Goal: Task Accomplishment & Management: Complete application form

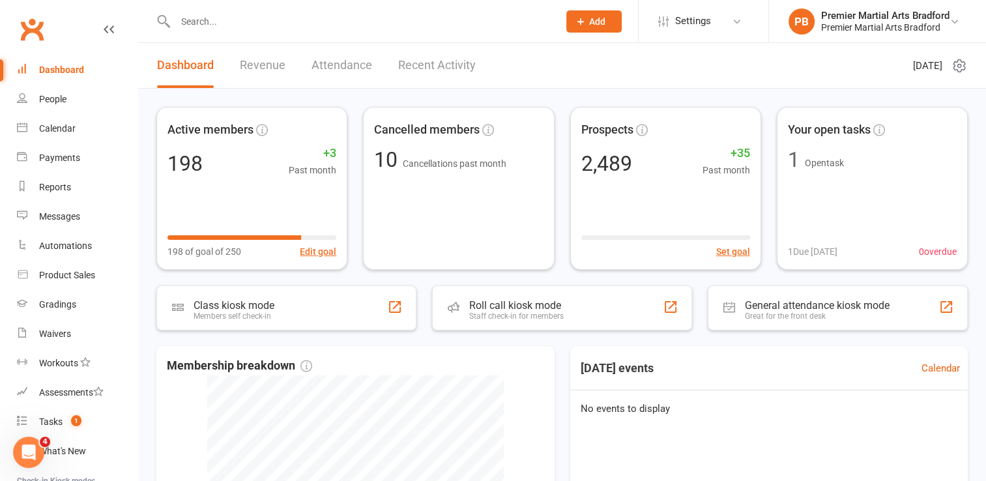
click at [592, 14] on button "Add" at bounding box center [593, 21] width 55 height 22
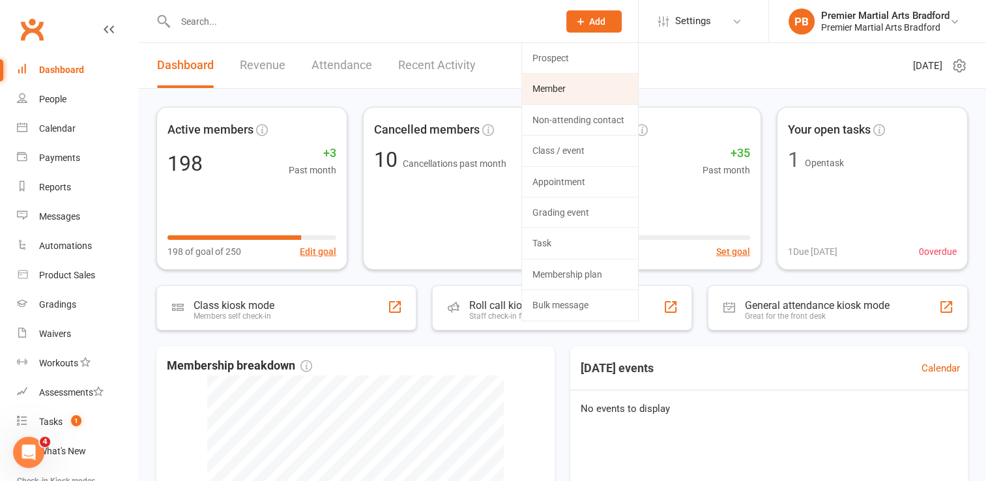
click at [589, 87] on link "Member" at bounding box center [580, 89] width 116 height 30
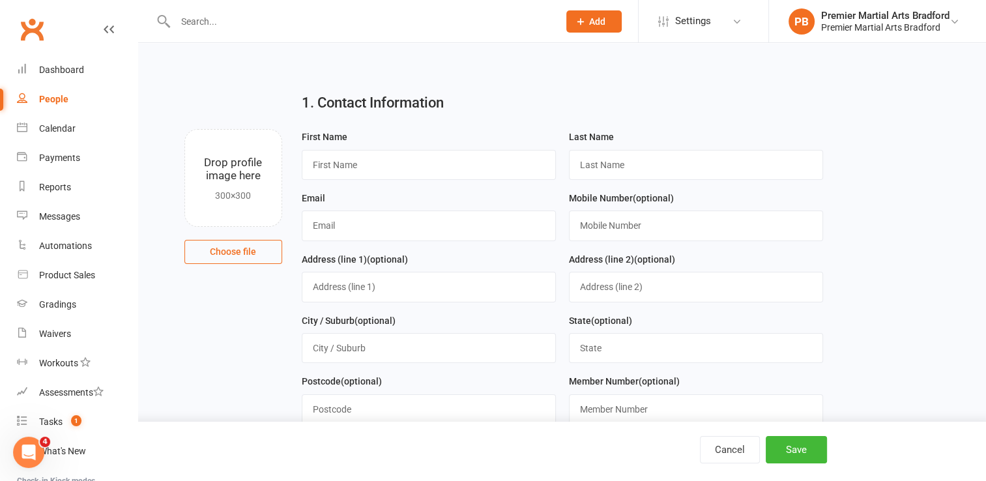
click at [592, 23] on span "Add" at bounding box center [597, 21] width 16 height 10
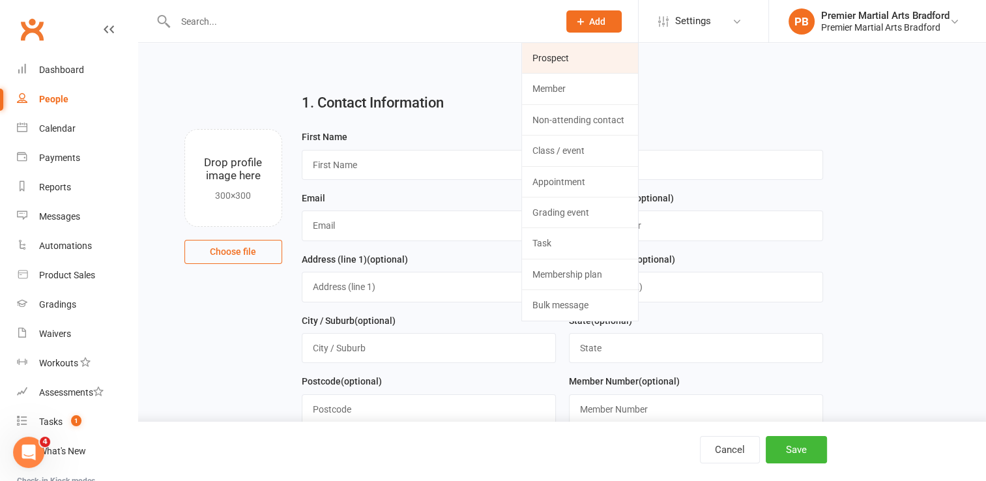
click at [583, 46] on link "Prospect" at bounding box center [580, 58] width 116 height 30
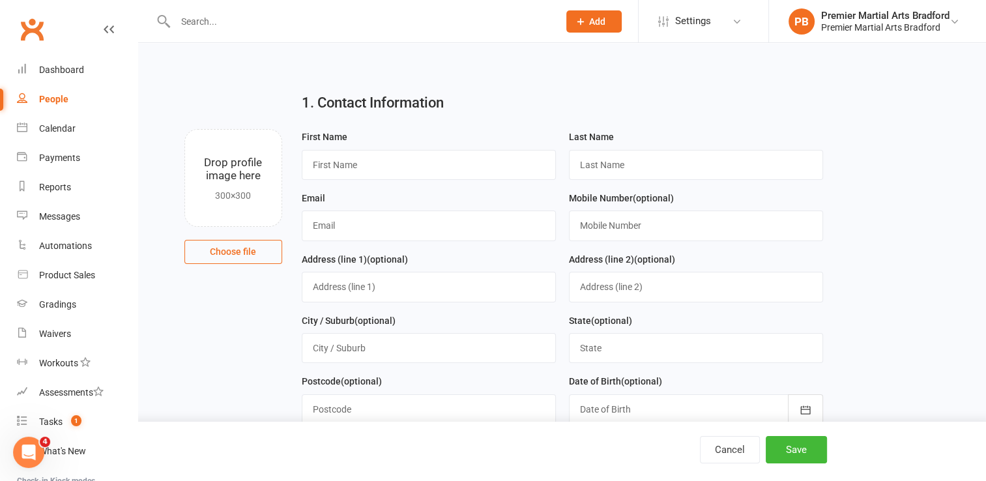
click at [480, 17] on input "text" at bounding box center [360, 21] width 378 height 18
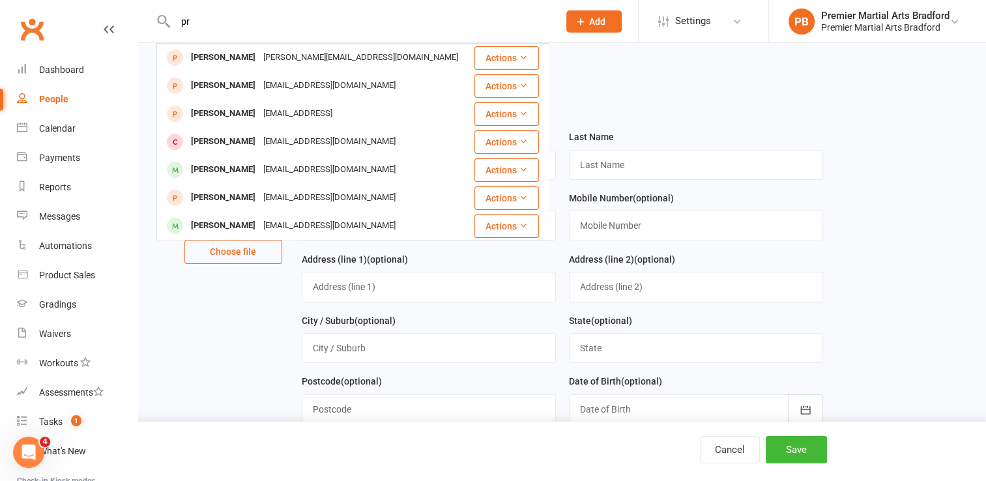
type input "p"
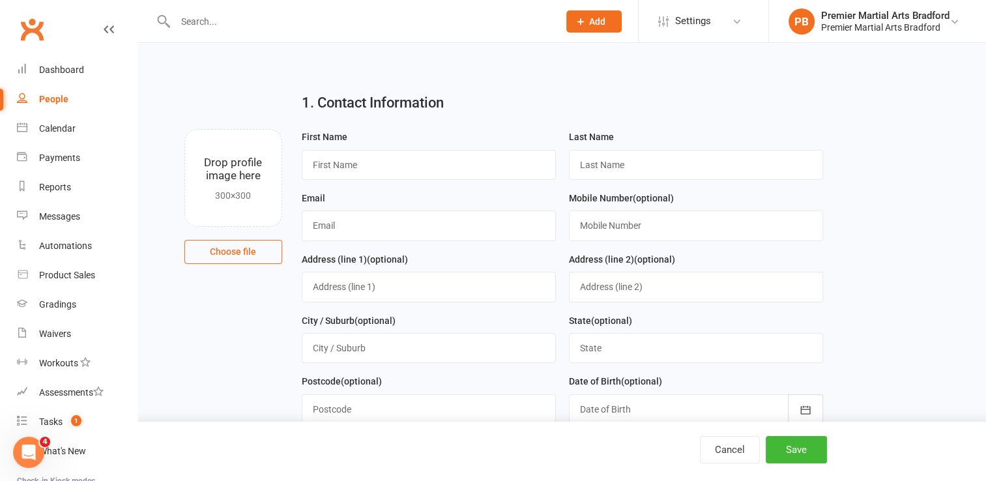
click at [599, 23] on span "Add" at bounding box center [597, 21] width 16 height 10
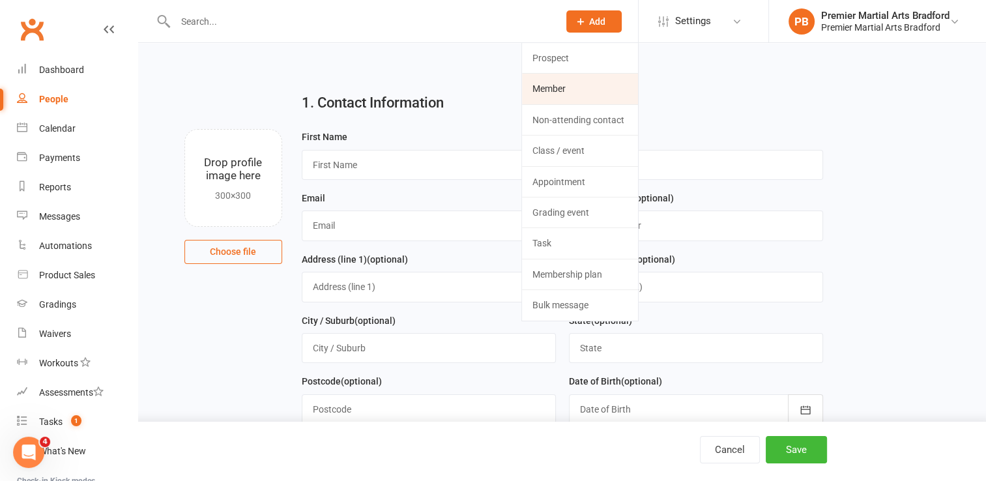
click at [562, 79] on link "Member" at bounding box center [580, 89] width 116 height 30
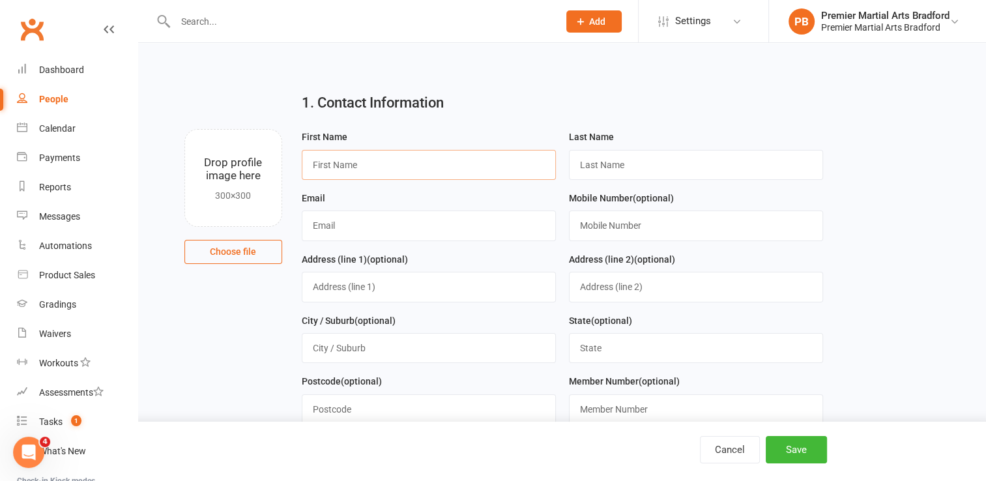
click at [353, 165] on input "text" at bounding box center [429, 165] width 254 height 30
type input "[PERSON_NAME]"
type input "Price"
click at [435, 232] on input "[EMAIL_ADDRESS][DOMAIN_NAME]" at bounding box center [429, 225] width 254 height 30
type input "[EMAIL_ADDRESS][DOMAIN_NAME]"
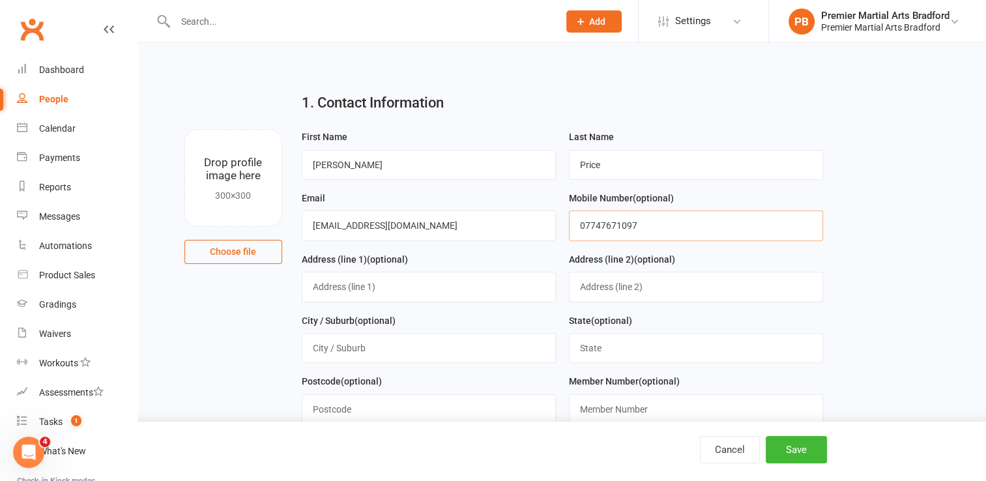
type input "07747671097"
type input "[STREET_ADDRESS]"
type input "Bradford"
type input "BD108AG"
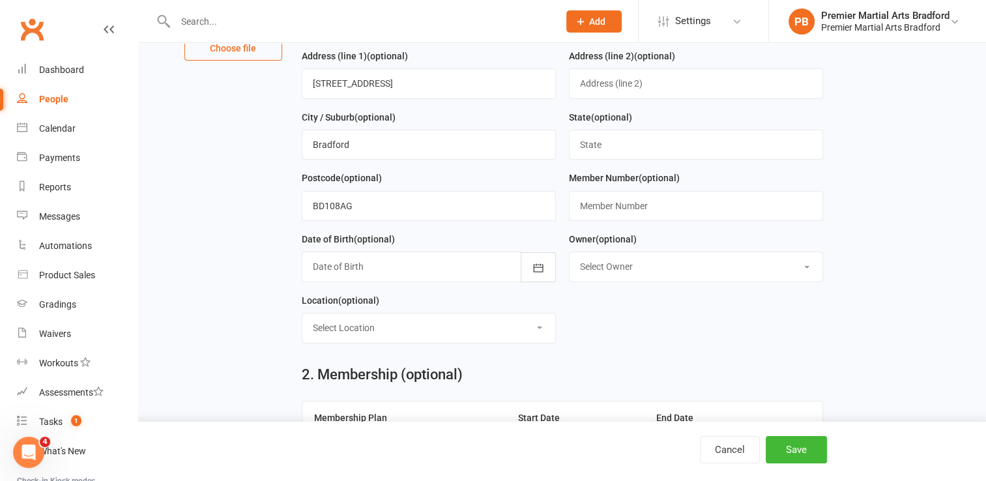
scroll to position [210, 0]
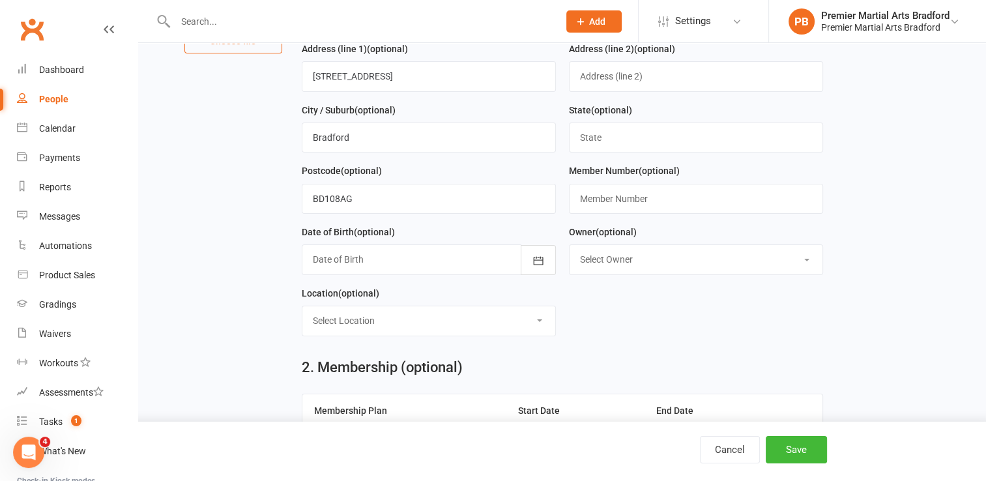
click at [453, 256] on div at bounding box center [429, 259] width 254 height 30
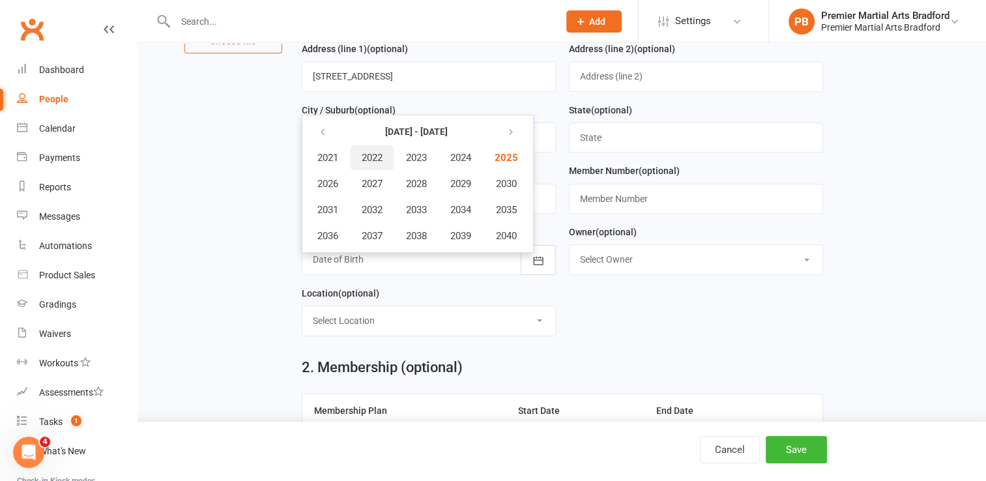
click at [370, 160] on span "2022" at bounding box center [372, 158] width 21 height 12
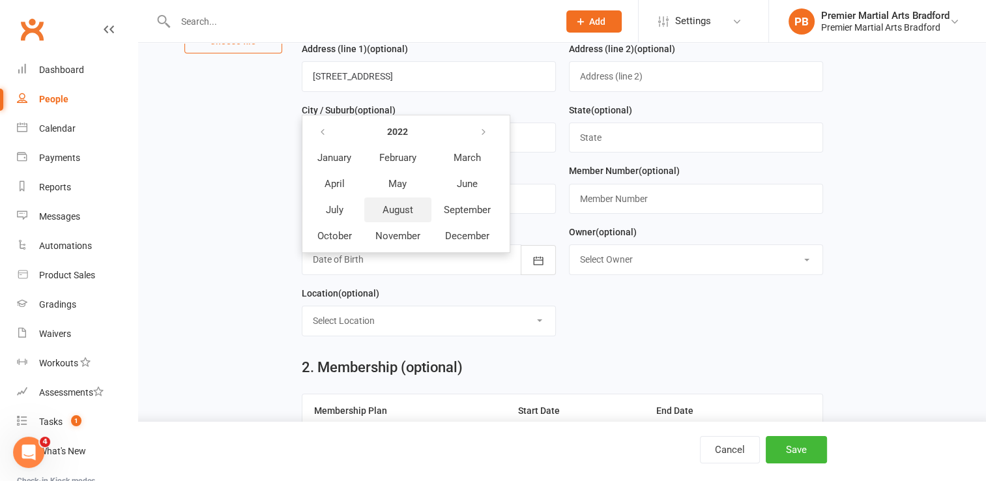
click at [403, 204] on span "August" at bounding box center [397, 210] width 31 height 12
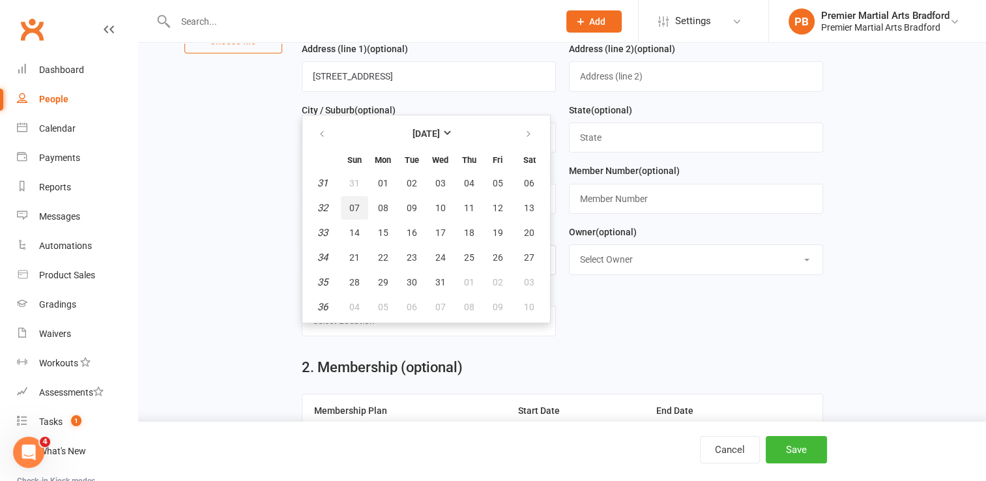
click at [349, 210] on span "07" at bounding box center [354, 208] width 10 height 10
type input "[DATE]"
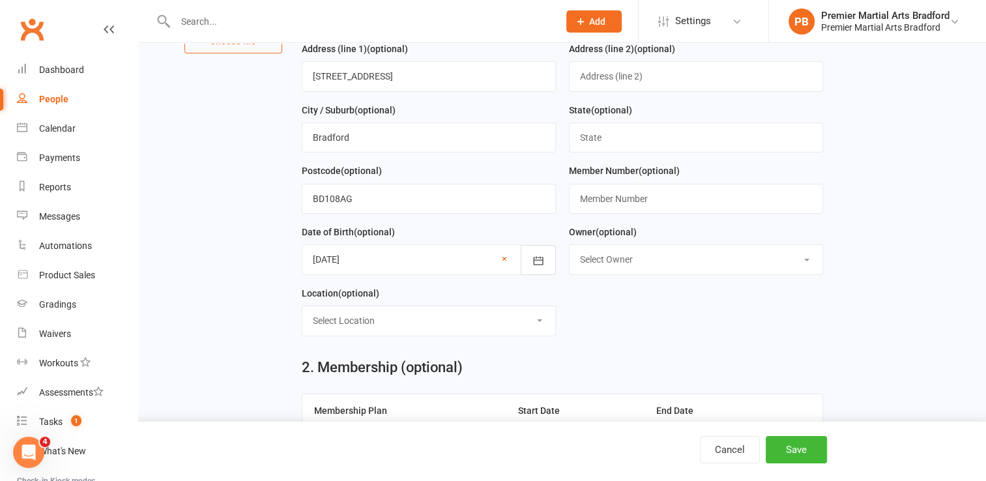
click at [668, 257] on select "Select Owner Premier Martial Arts [PERSON_NAME]" at bounding box center [695, 259] width 253 height 29
select select "0"
click at [569, 245] on select "Select Owner Premier Martial Arts [PERSON_NAME]" at bounding box center [695, 259] width 253 height 29
click at [452, 321] on select "Select Location [GEOGRAPHIC_DATA]" at bounding box center [428, 320] width 253 height 29
select select "0"
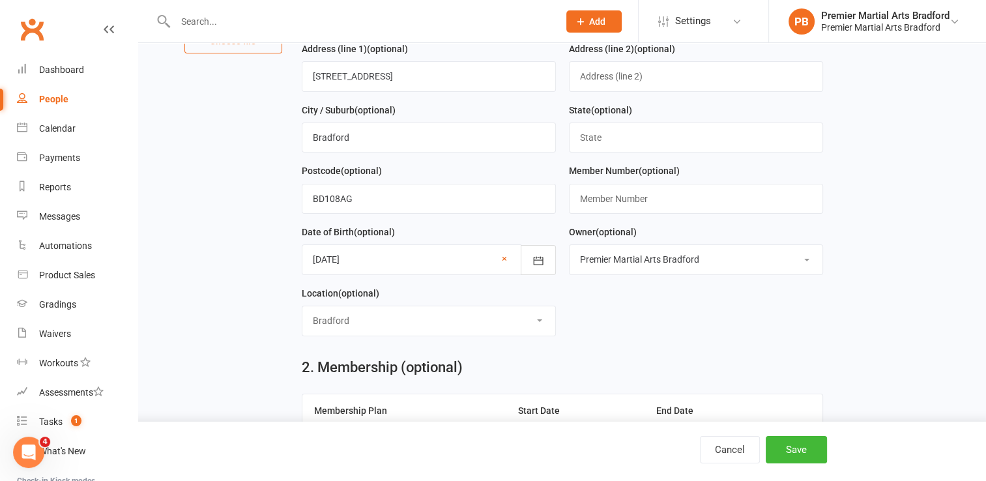
click at [302, 306] on select "Select Location [GEOGRAPHIC_DATA]" at bounding box center [428, 320] width 253 height 29
click at [624, 347] on div "2. Membership (optional) Membership Plan Start Date End Date No active membersh…" at bounding box center [562, 447] width 541 height 201
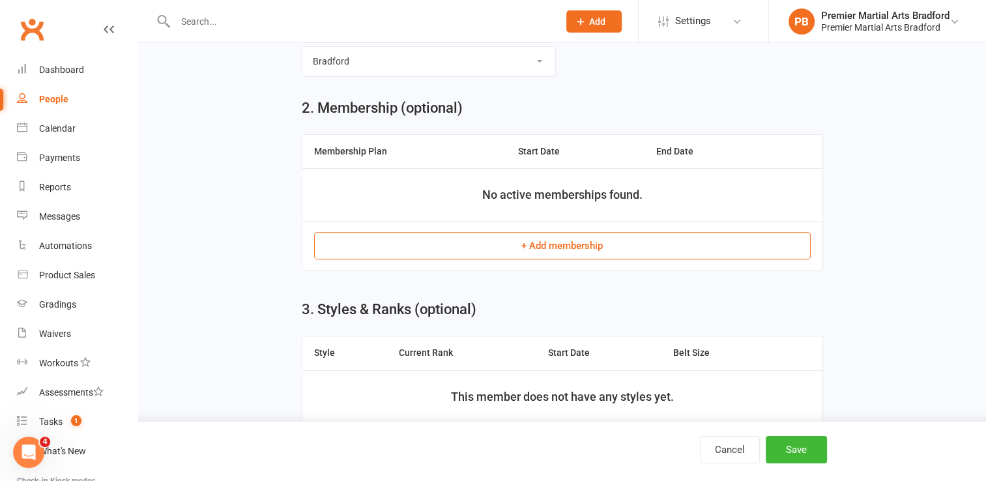
scroll to position [471, 0]
click at [566, 240] on button "+ Add membership" at bounding box center [562, 244] width 496 height 27
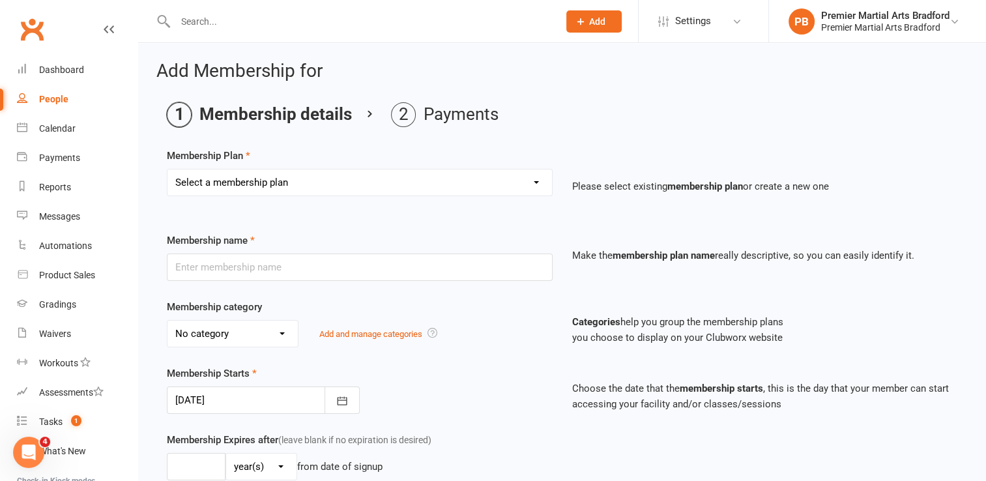
click at [456, 173] on select "Select a membership plan Create new Membership Plan Tiny Champs Juniors - Basic…" at bounding box center [359, 182] width 384 height 26
select select "1"
click at [167, 169] on select "Select a membership plan Create new Membership Plan Tiny Champs Juniors - Basic…" at bounding box center [359, 182] width 384 height 26
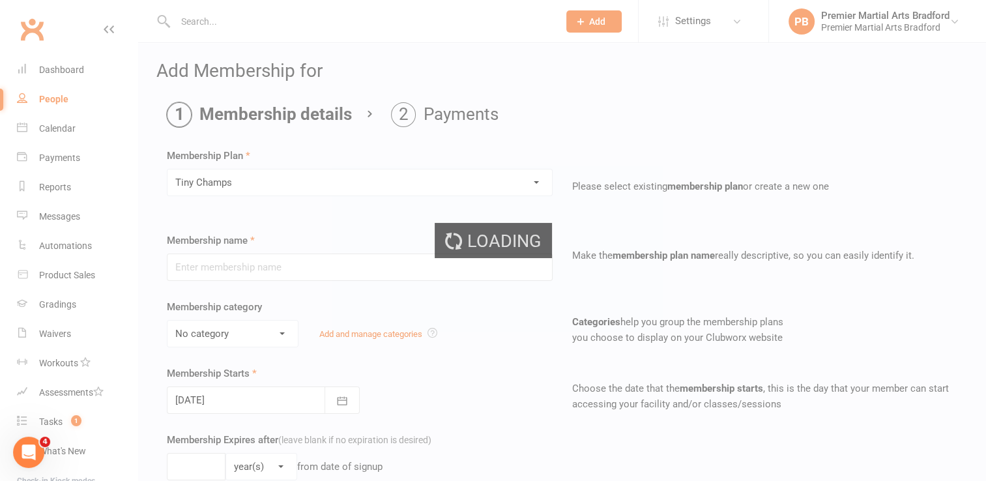
type input "Tiny Champs"
select select "3"
type input "0"
type input "1"
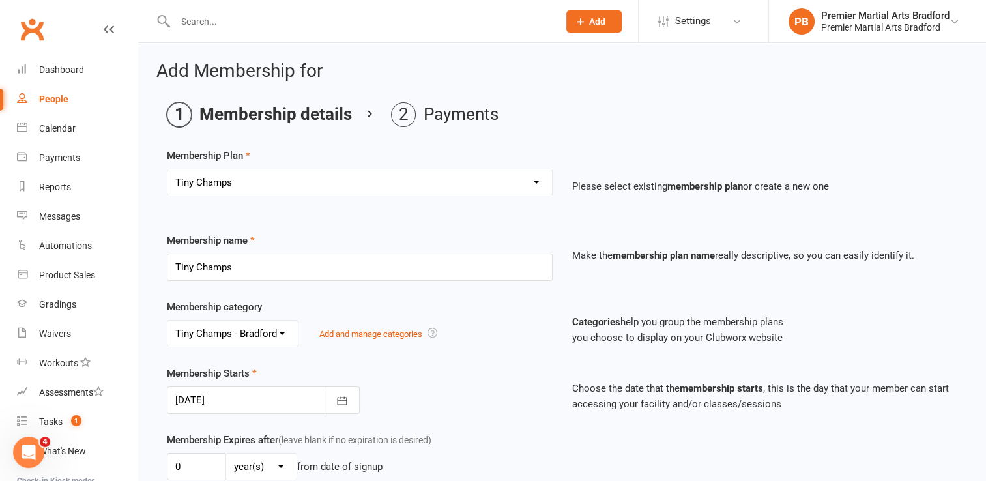
click at [438, 306] on div "Membership category No category Juniors - Bradford Lil Champs - Bradford Teens/…" at bounding box center [359, 323] width 405 height 48
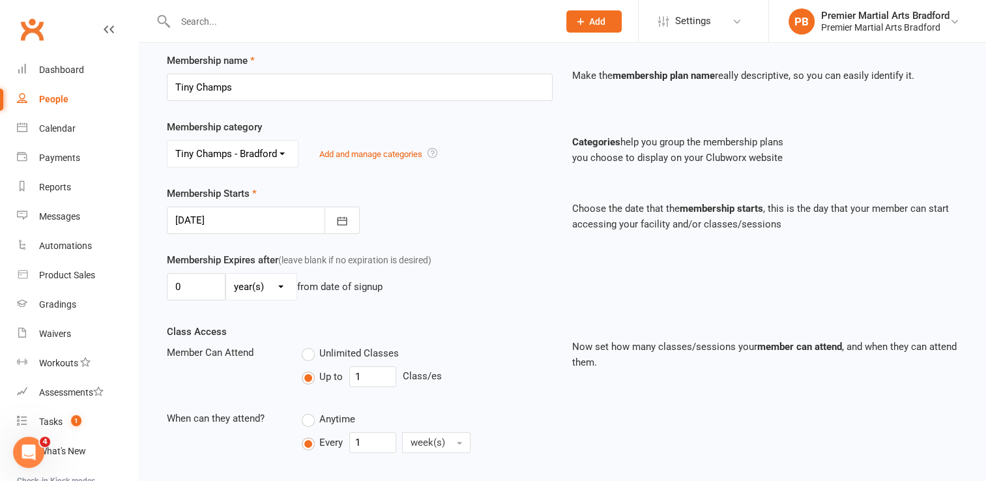
scroll to position [182, 0]
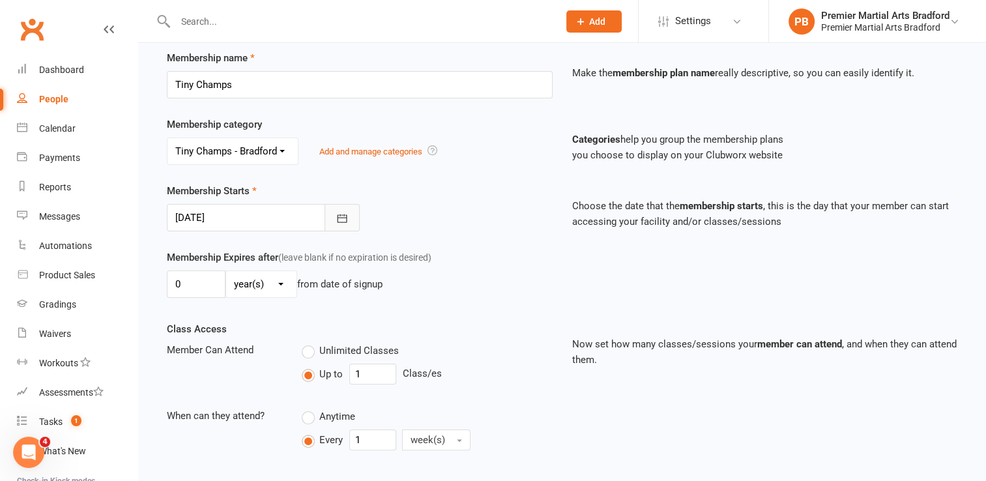
click at [341, 215] on icon "button" at bounding box center [341, 218] width 13 height 13
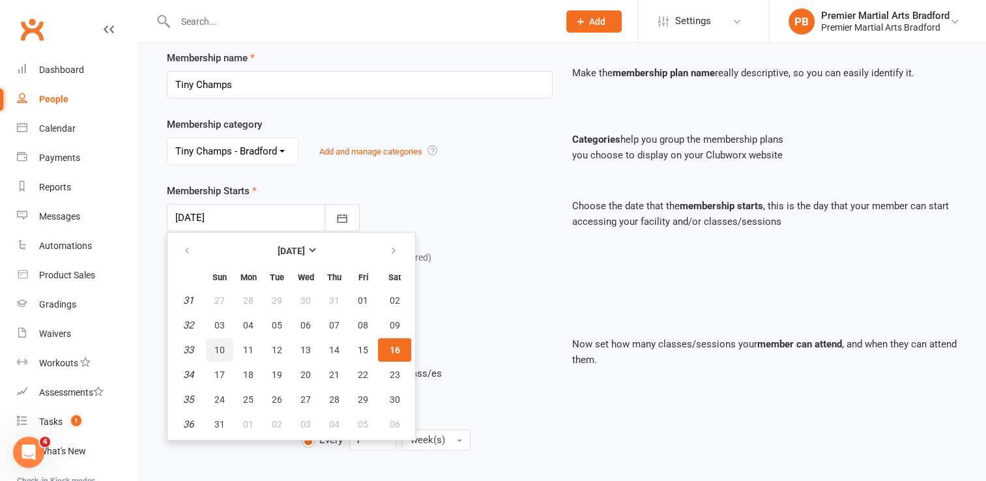
click at [219, 350] on span "10" at bounding box center [219, 350] width 10 height 10
type input "[DATE]"
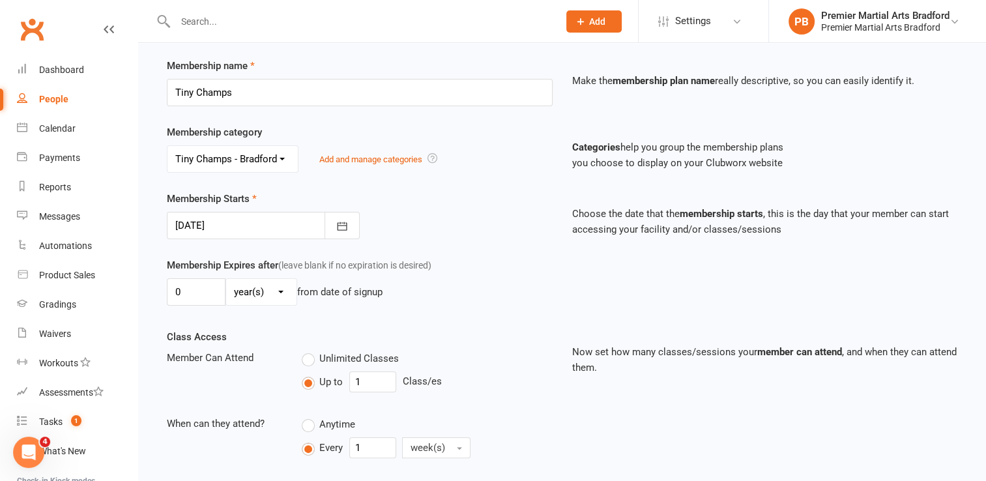
scroll to position [156, 0]
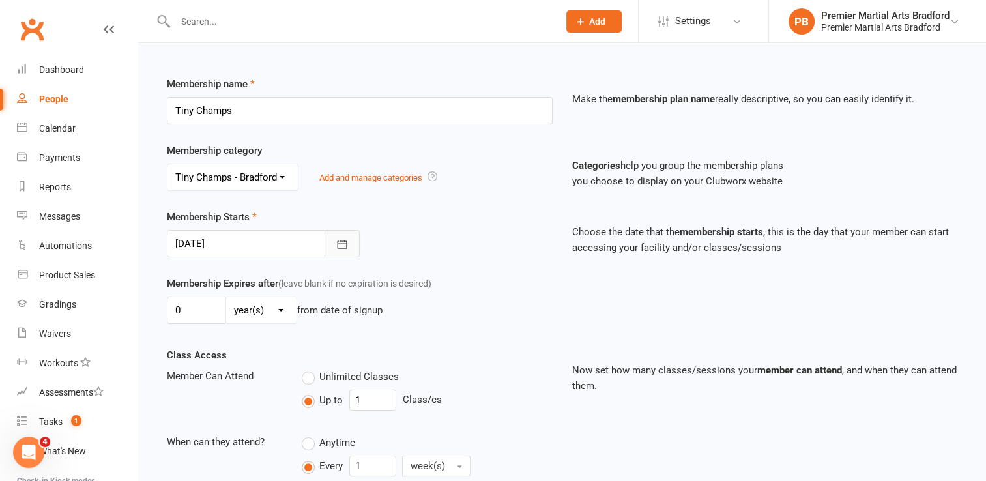
click at [343, 242] on icon "button" at bounding box center [342, 244] width 10 height 8
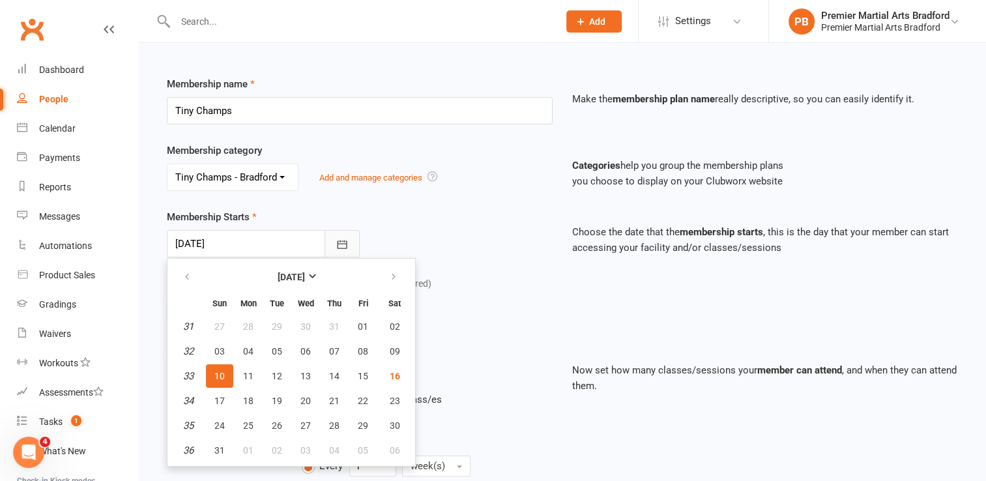
click at [343, 242] on icon "button" at bounding box center [342, 244] width 10 height 8
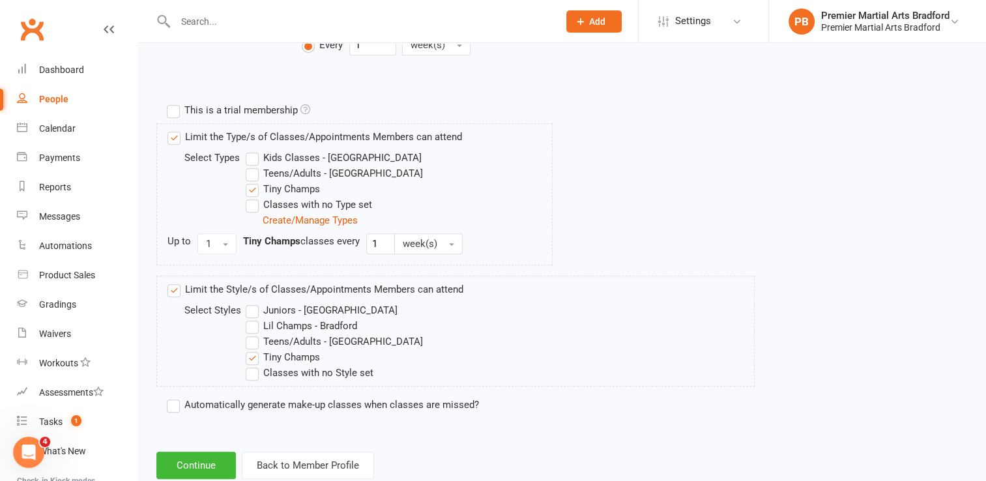
scroll to position [609, 0]
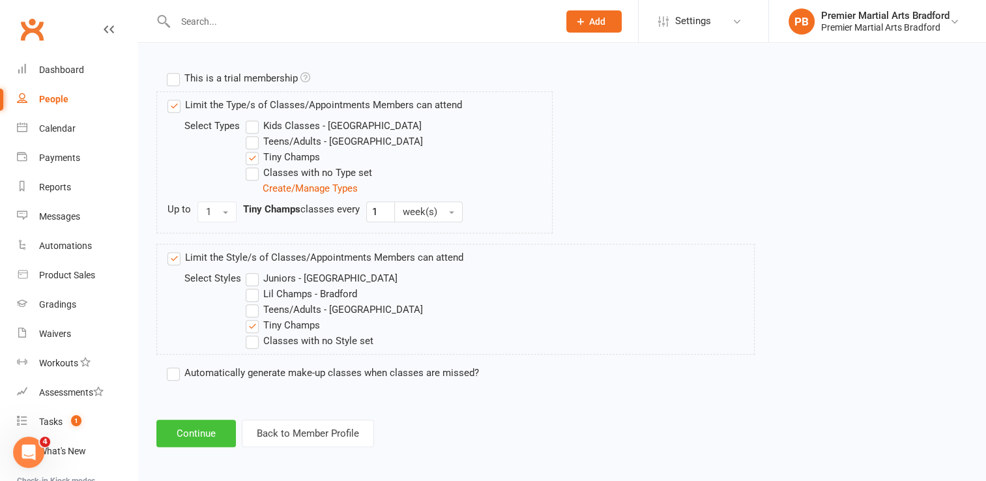
click at [193, 433] on button "Continue" at bounding box center [195, 433] width 79 height 27
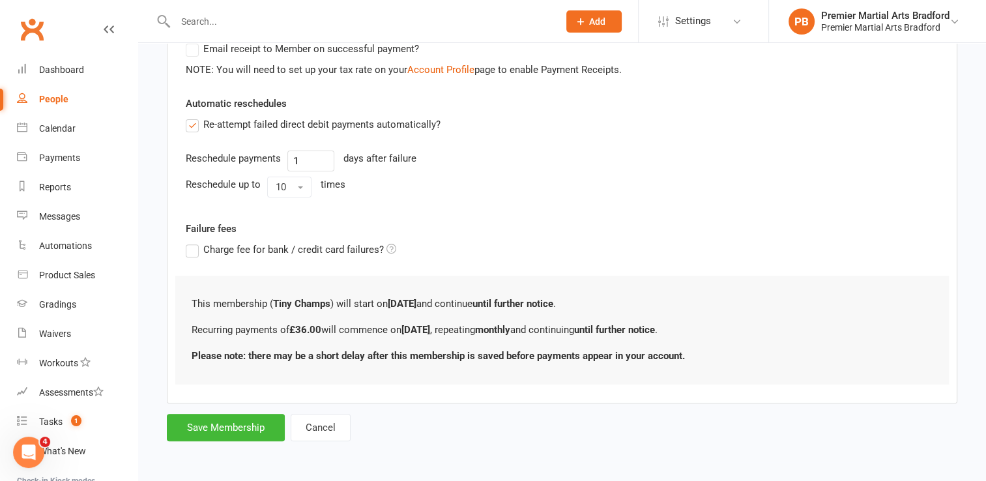
scroll to position [0, 0]
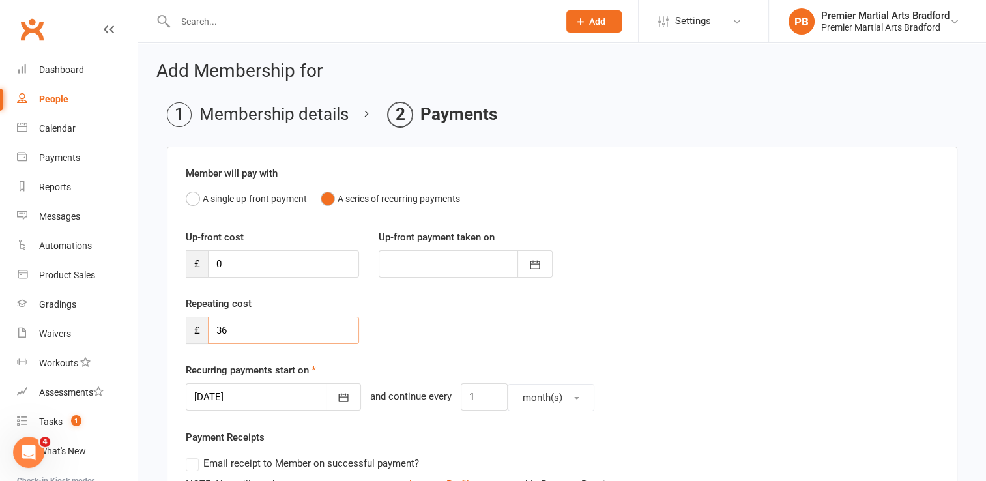
click at [285, 330] on input "36" at bounding box center [283, 330] width 151 height 27
type input "3"
type input "0"
click at [487, 317] on div "Repeating cost £ 0" at bounding box center [562, 329] width 772 height 66
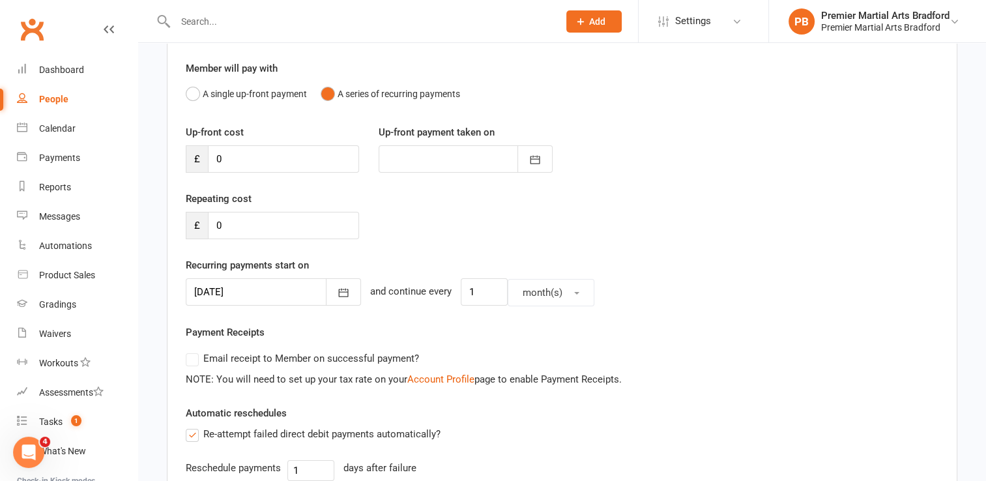
scroll to position [104, 0]
click at [190, 93] on button "A single up-front payment" at bounding box center [246, 94] width 121 height 25
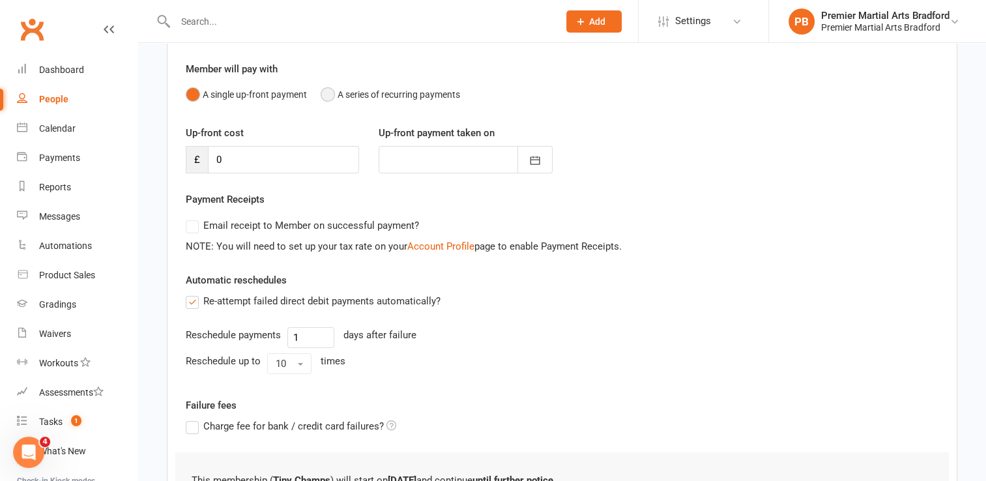
click at [328, 93] on button "A series of recurring payments" at bounding box center [390, 94] width 139 height 25
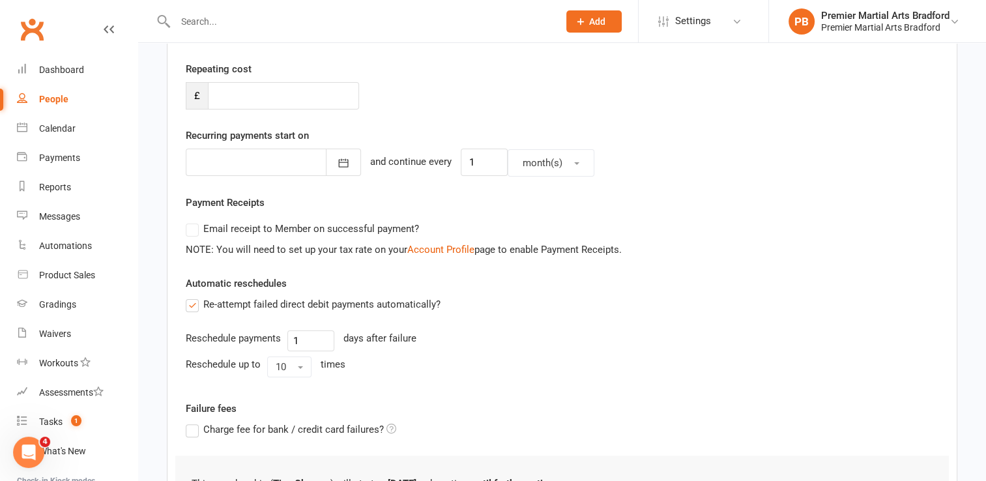
scroll to position [208, 0]
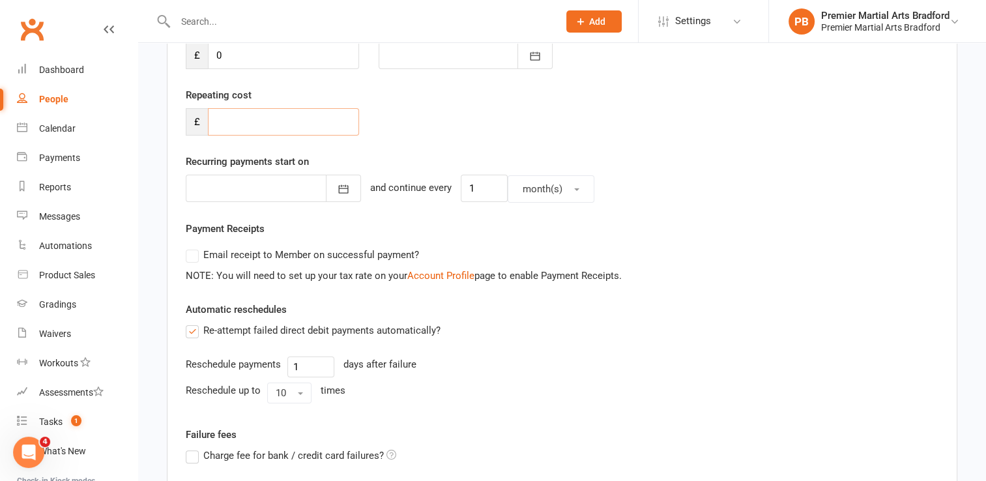
click at [274, 122] on input "number" at bounding box center [283, 121] width 151 height 27
type input "0"
click at [427, 137] on div "Repeating cost £ 0" at bounding box center [562, 120] width 772 height 66
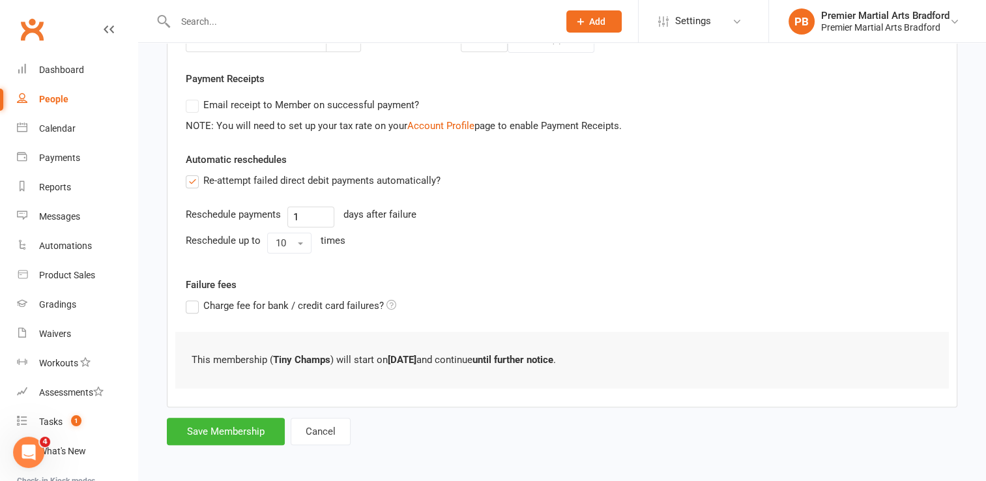
scroll to position [360, 0]
click at [242, 429] on button "Save Membership" at bounding box center [226, 429] width 118 height 27
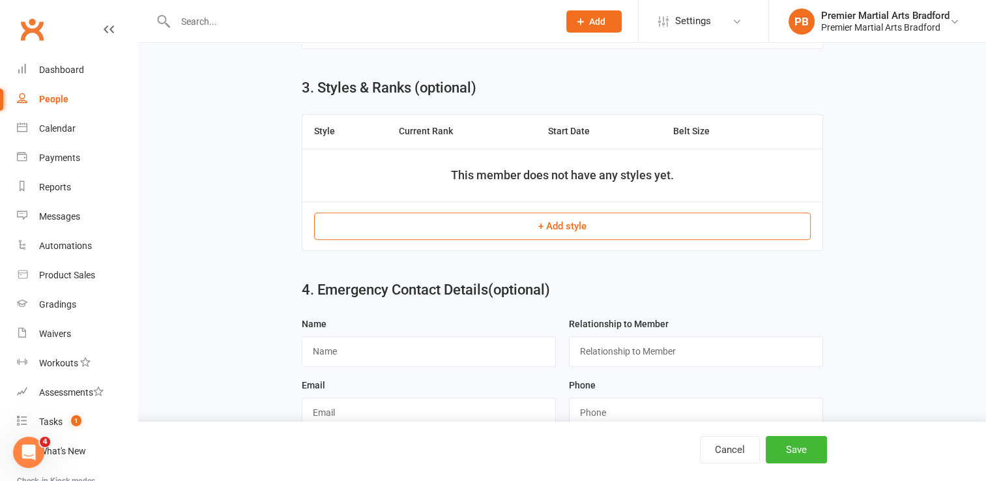
scroll to position [684, 0]
click at [511, 225] on button "+ Add style" at bounding box center [562, 225] width 496 height 27
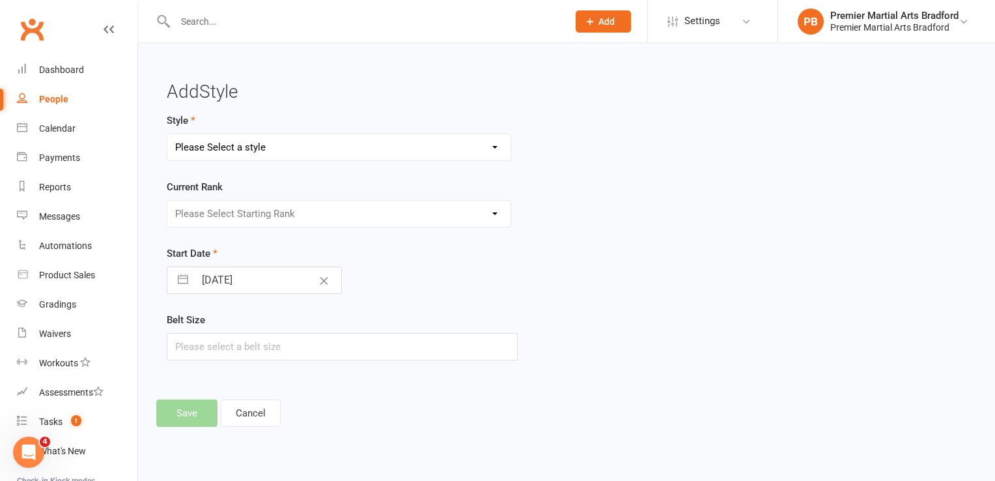
click at [433, 150] on select "Please Select a style Juniors - Bradford Lil Champs - Bradford Teens/Adults - B…" at bounding box center [338, 147] width 343 height 26
select select "2246"
click at [167, 134] on select "Please Select a style Juniors - Bradford Lil Champs - Bradford Teens/Adults - B…" at bounding box center [338, 147] width 343 height 26
click at [360, 218] on select "Please Select Starting Rank White White - Yellow Stripe White - Orange Stripe W…" at bounding box center [338, 214] width 343 height 26
select select "22199"
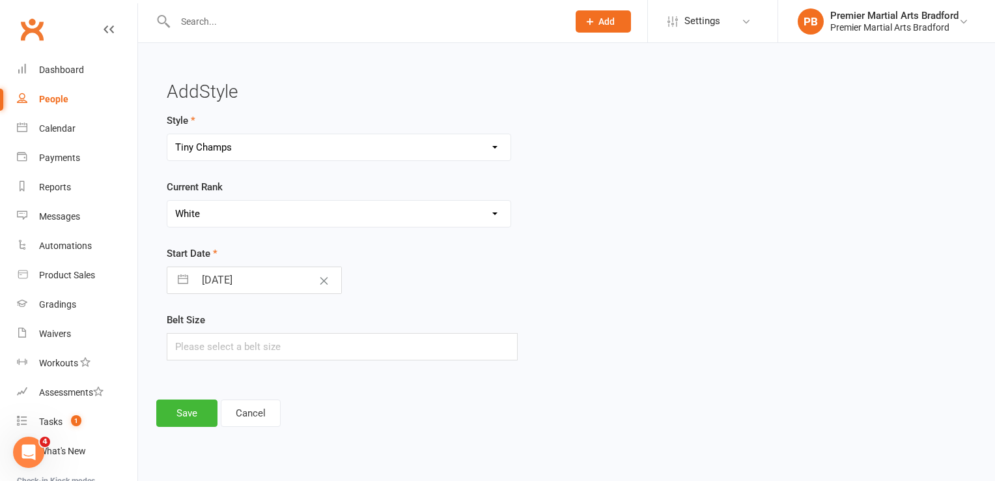
click at [167, 201] on select "Please Select Starting Rank White White - Yellow Stripe White - Orange Stripe W…" at bounding box center [338, 214] width 343 height 26
click at [168, 280] on div "[DATE] Navigate forward to interact with the calendar and select a date. Press …" at bounding box center [254, 279] width 175 height 27
click at [180, 281] on button "button" at bounding box center [182, 280] width 23 height 26
select select "6"
select select "2025"
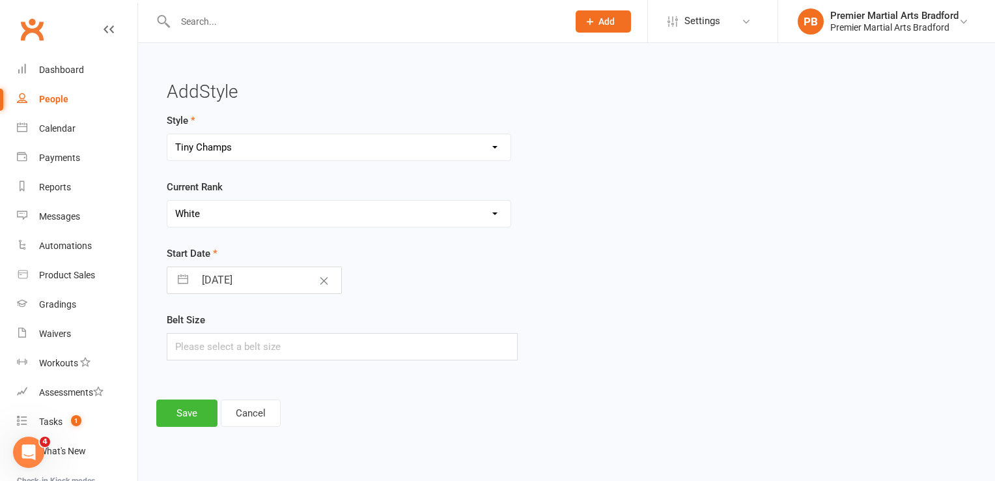
select select "7"
select select "2025"
select select "8"
select select "2025"
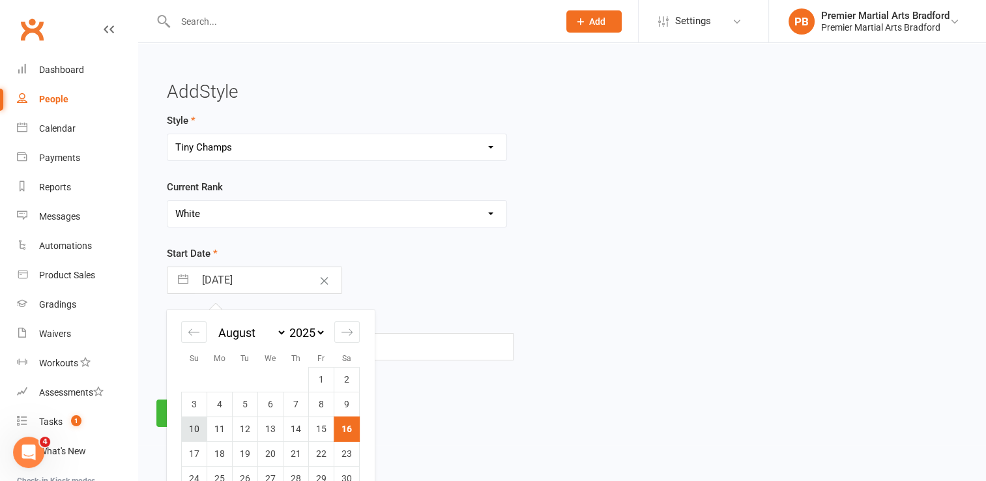
click at [197, 427] on td "10" at bounding box center [194, 428] width 25 height 25
type input "[DATE]"
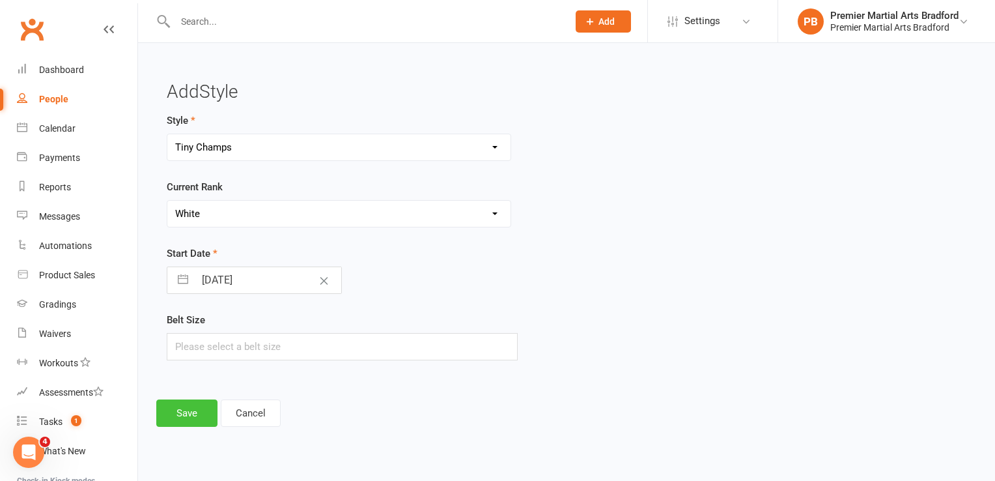
click at [183, 410] on button "Save" at bounding box center [186, 412] width 61 height 27
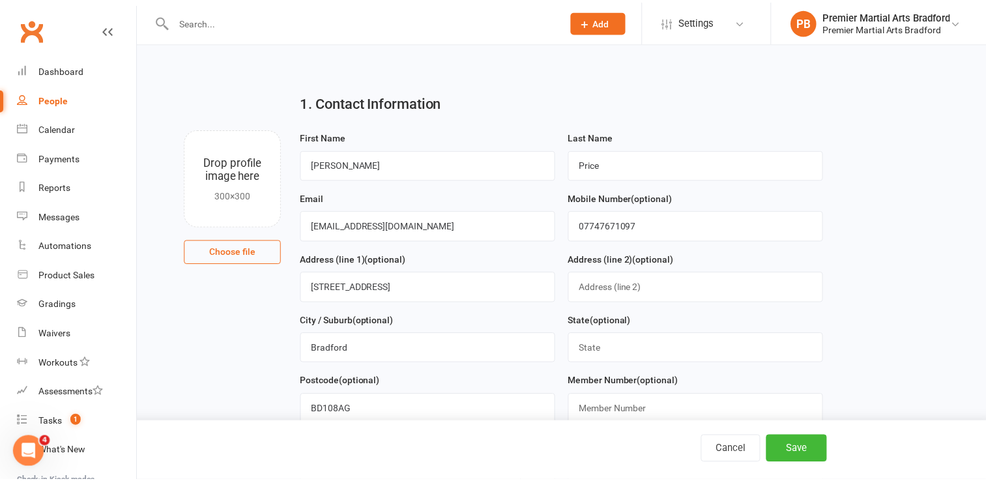
scroll to position [747, 0]
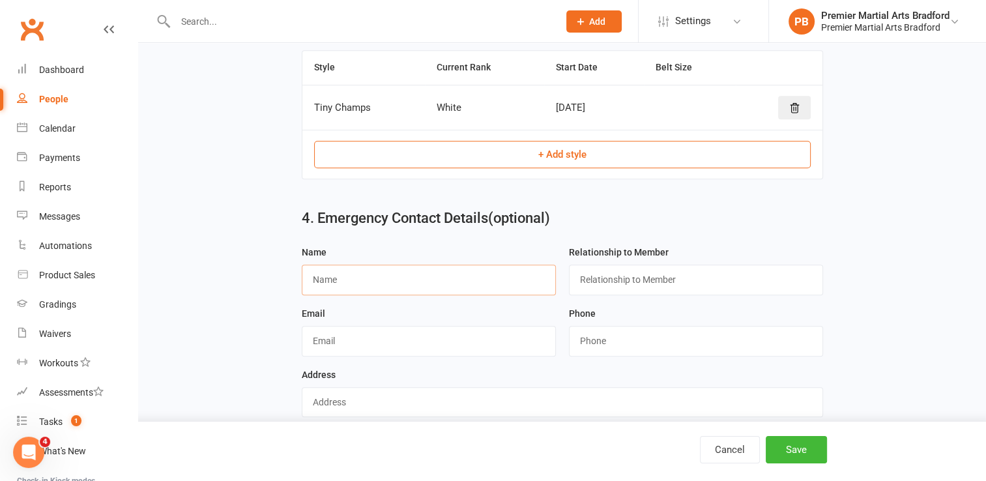
click at [350, 270] on input "text" at bounding box center [429, 279] width 254 height 30
type input "[PERSON_NAME]"
type input "Mum"
click at [399, 277] on input "[PERSON_NAME]" at bounding box center [429, 279] width 254 height 30
type input "M"
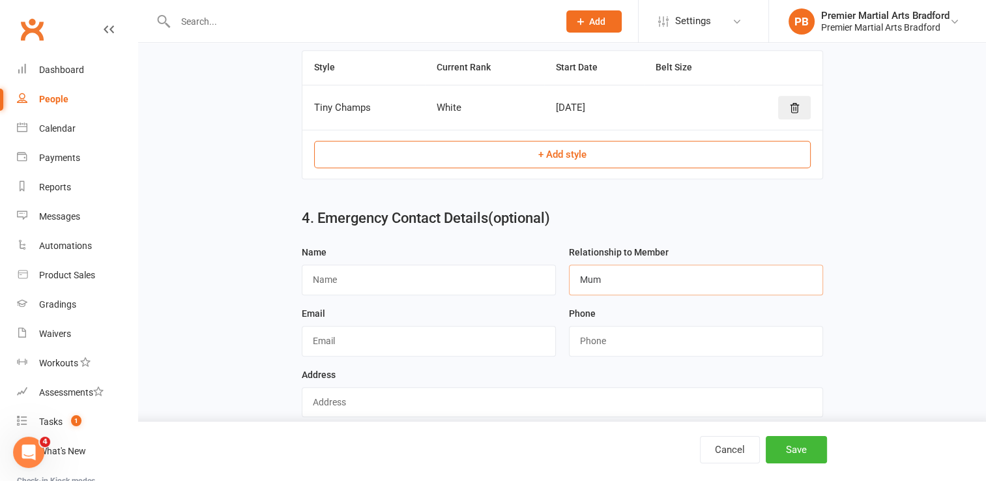
click at [623, 276] on input "Mum" at bounding box center [696, 279] width 254 height 30
type input "M"
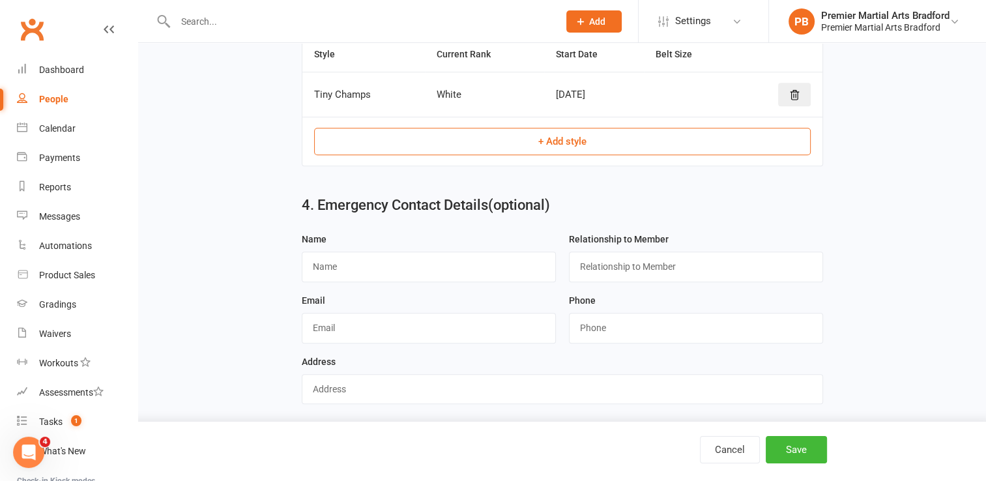
scroll to position [761, 0]
click at [788, 447] on button "Save" at bounding box center [795, 449] width 61 height 27
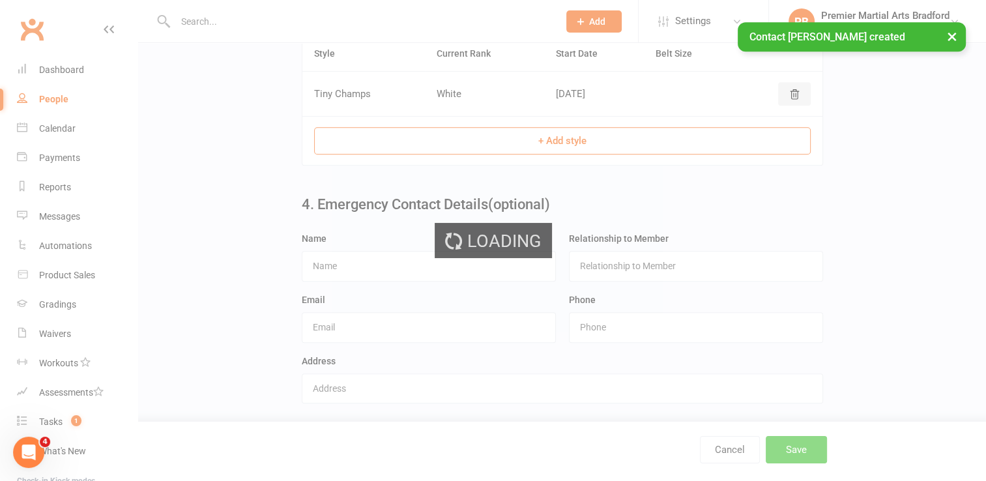
scroll to position [0, 0]
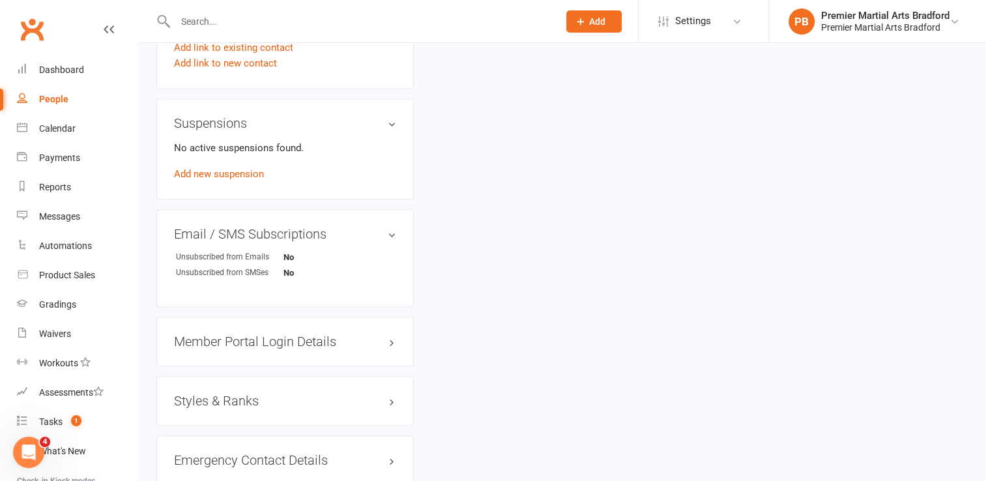
scroll to position [782, 0]
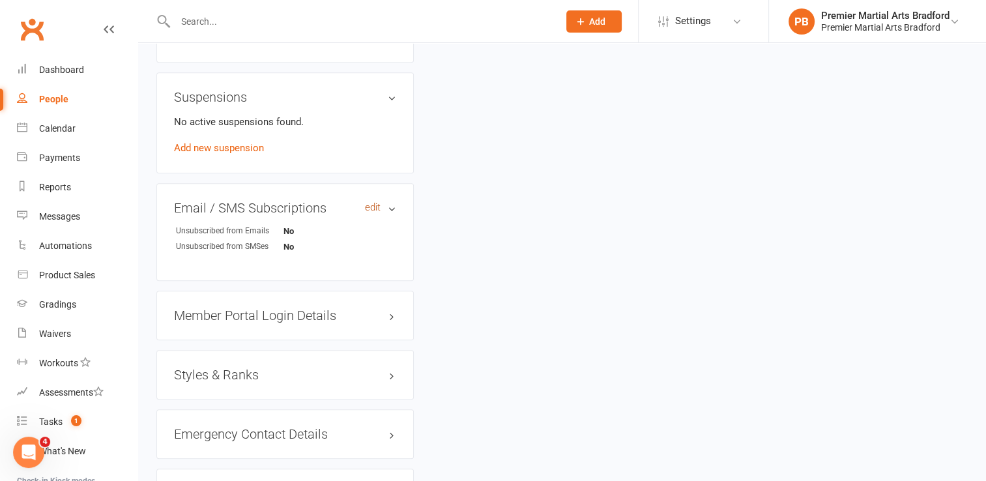
click at [375, 207] on link "edit" at bounding box center [373, 207] width 16 height 11
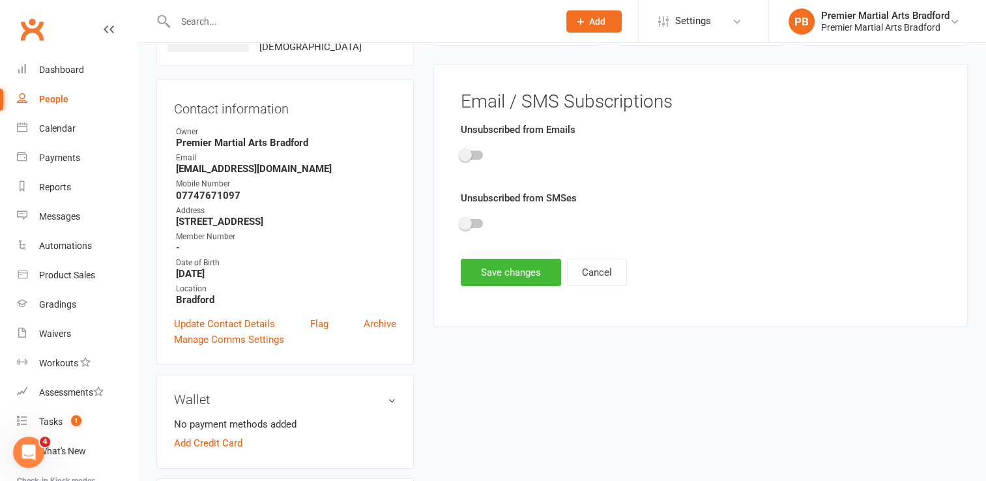
scroll to position [100, 0]
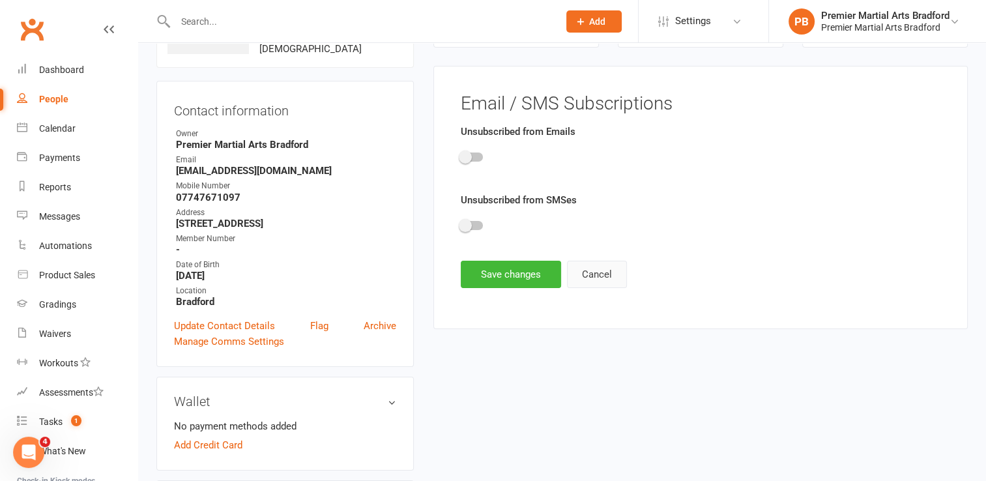
click at [607, 277] on button "Cancel" at bounding box center [597, 274] width 60 height 27
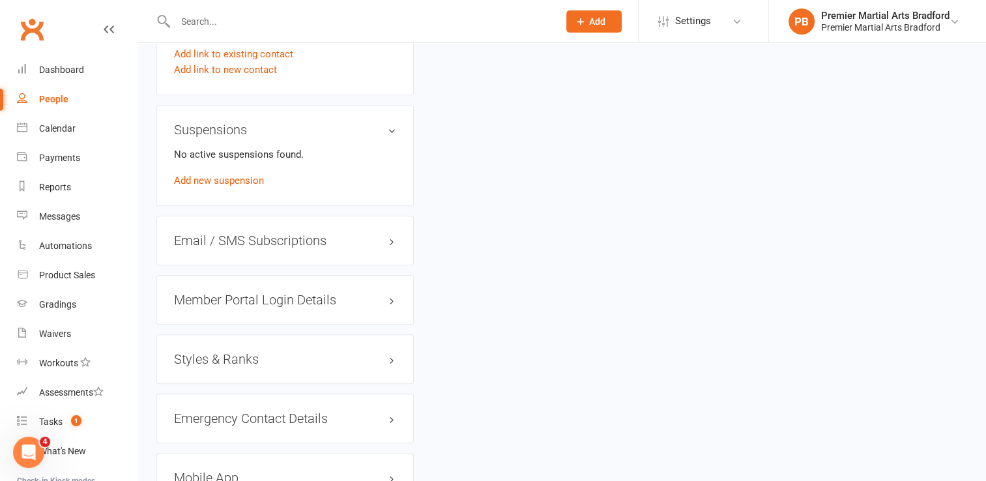
scroll to position [751, 0]
click at [388, 296] on h3 "Member Portal Login Details" at bounding box center [285, 298] width 222 height 14
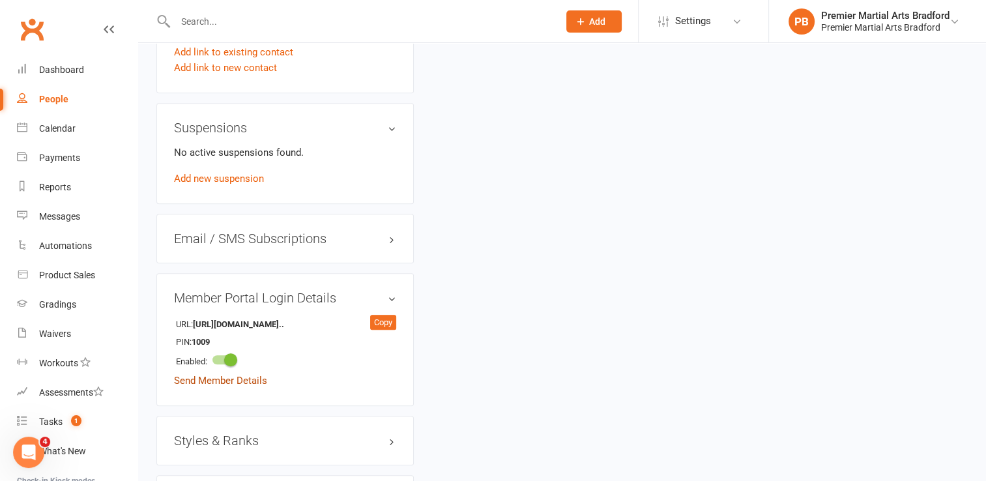
click at [240, 381] on link "Send Member Details" at bounding box center [220, 381] width 93 height 12
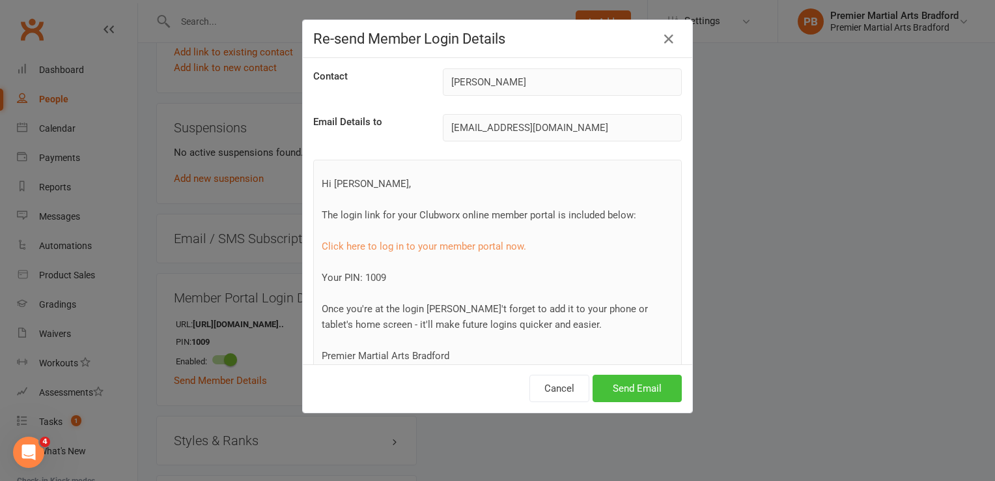
click at [633, 382] on button "Send Email" at bounding box center [637, 388] width 89 height 27
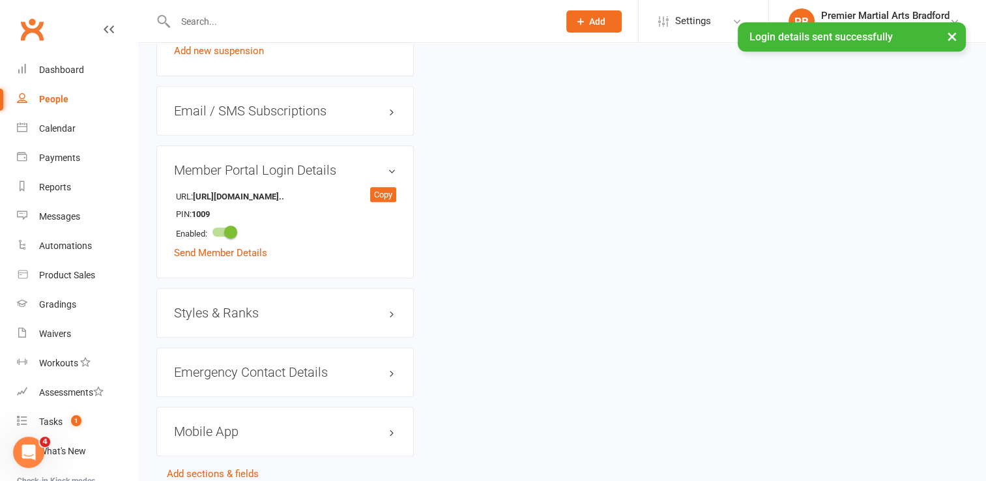
scroll to position [881, 0]
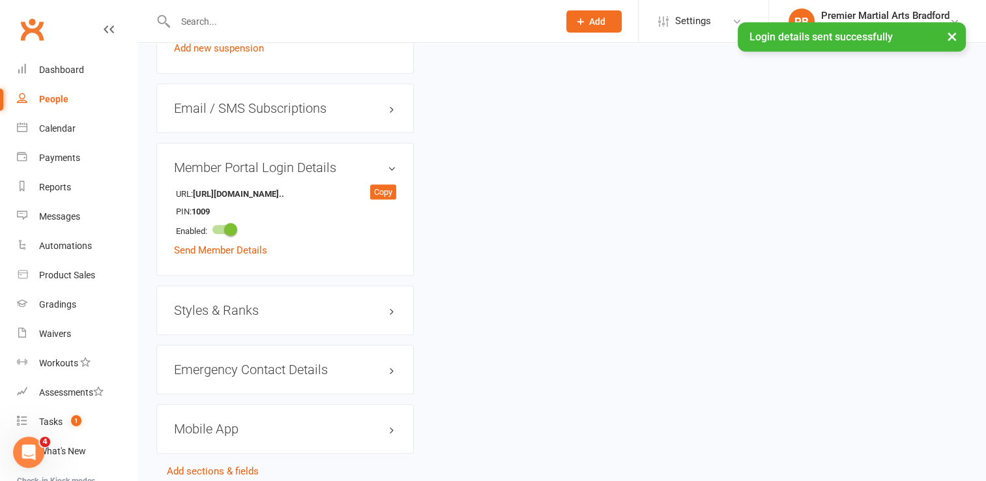
click at [389, 306] on h3 "Styles & Ranks" at bounding box center [285, 310] width 222 height 14
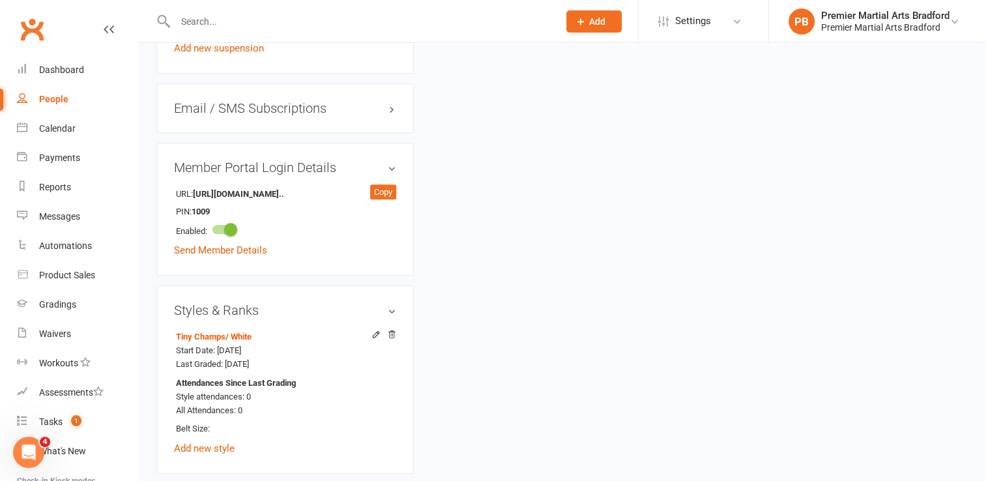
click at [389, 306] on h3 "Styles & Ranks" at bounding box center [285, 310] width 222 height 14
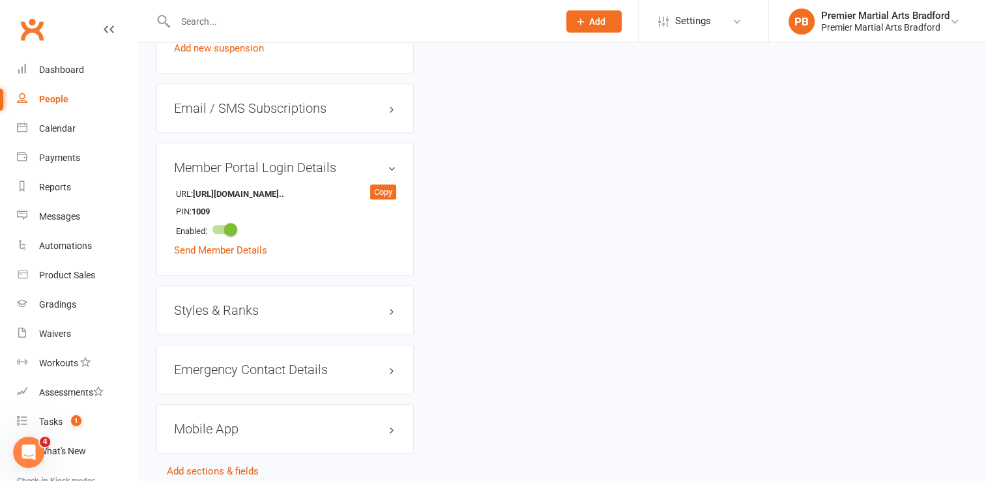
click at [383, 431] on h3 "Mobile App" at bounding box center [285, 428] width 222 height 14
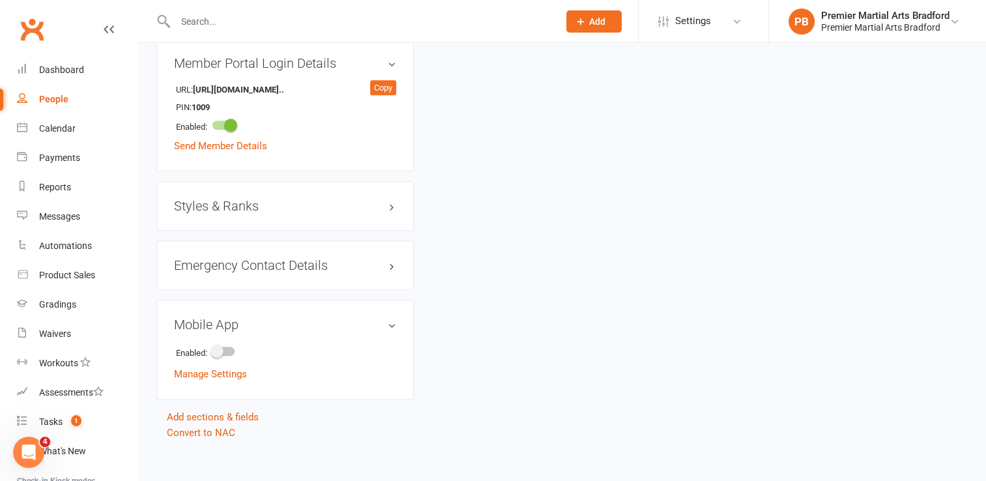
scroll to position [995, 0]
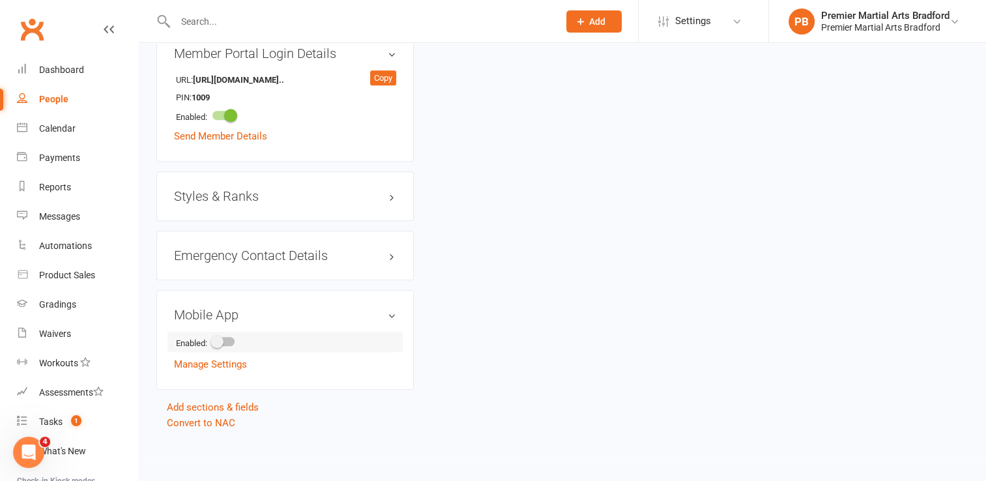
click at [223, 343] on span at bounding box center [216, 341] width 13 height 13
click at [212, 339] on input "checkbox" at bounding box center [212, 339] width 0 height 0
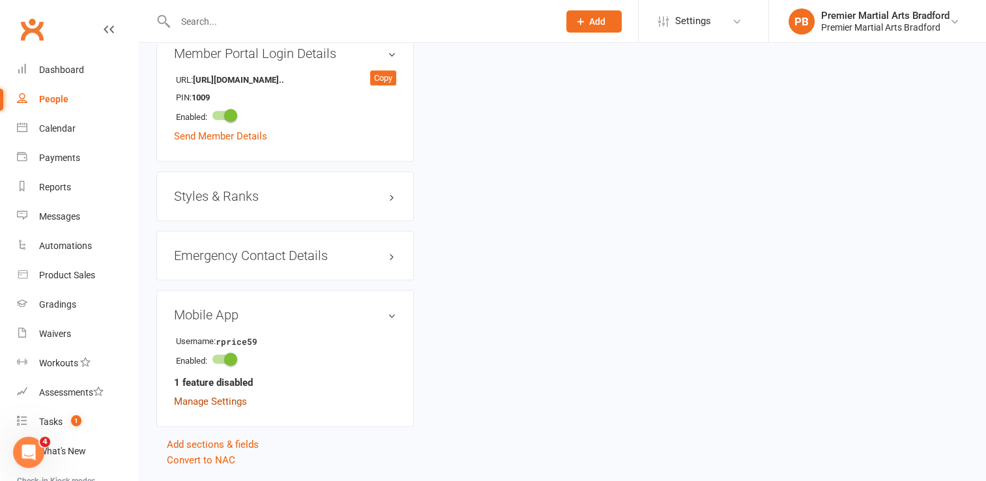
click at [234, 401] on link "Manage Settings" at bounding box center [210, 401] width 73 height 12
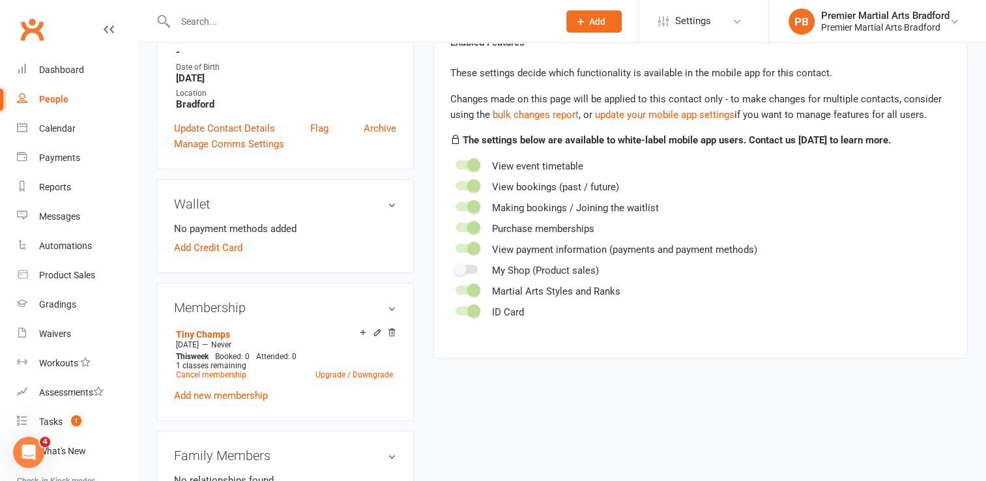
scroll to position [99, 0]
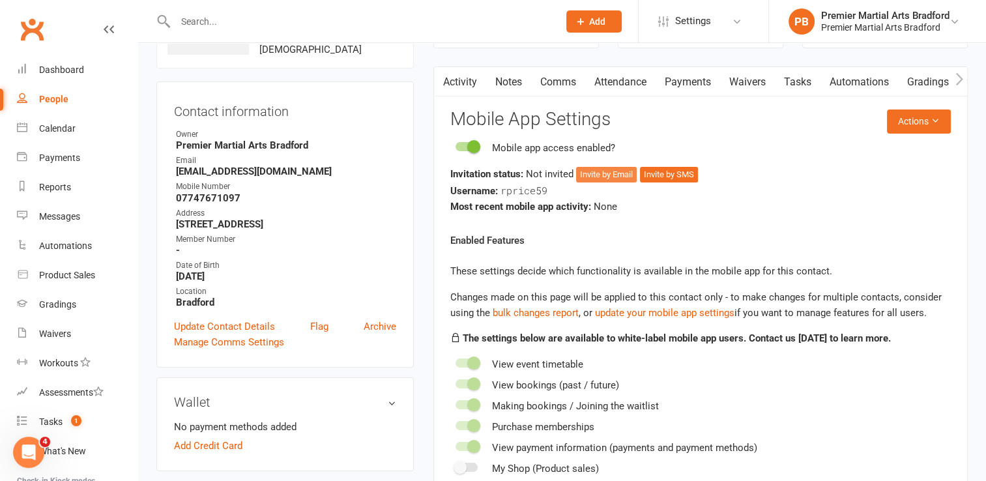
click at [621, 173] on button "Invite by Email" at bounding box center [606, 175] width 61 height 16
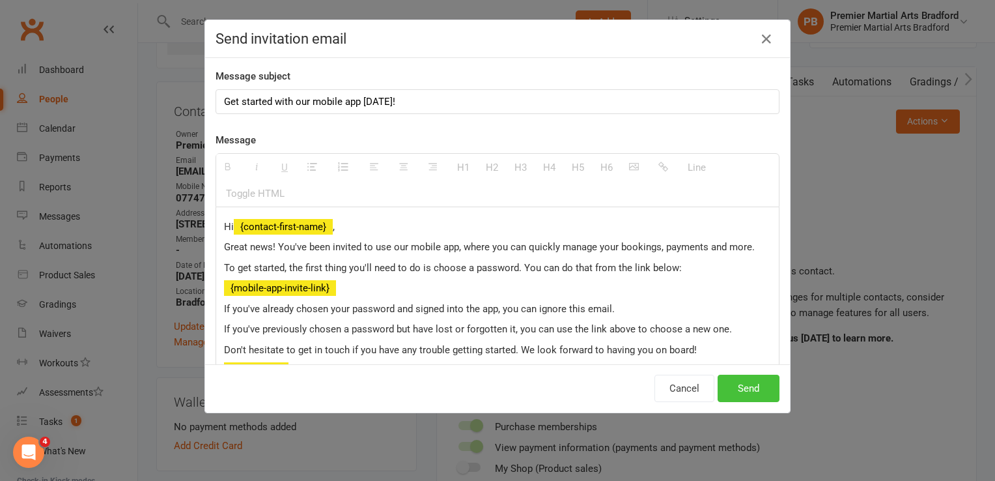
click at [733, 385] on button "Send" at bounding box center [749, 388] width 62 height 27
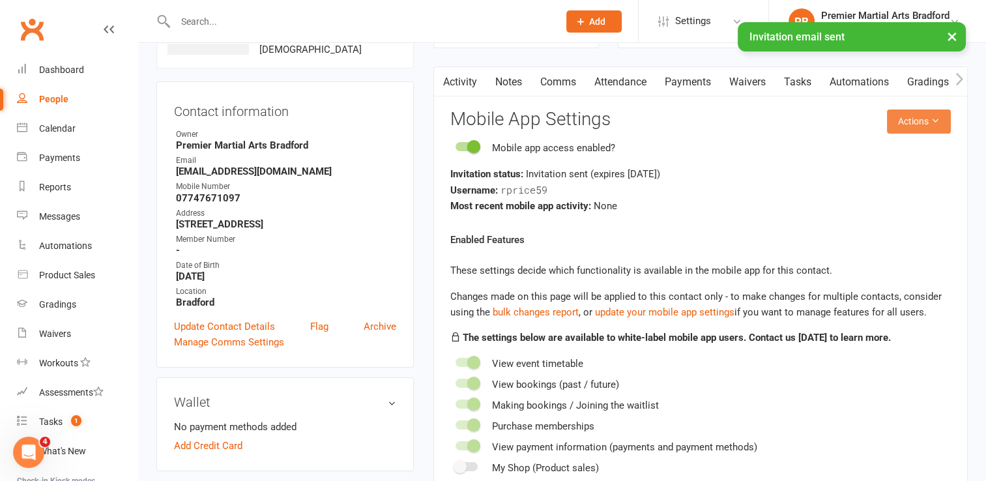
click at [935, 116] on icon at bounding box center [934, 120] width 9 height 9
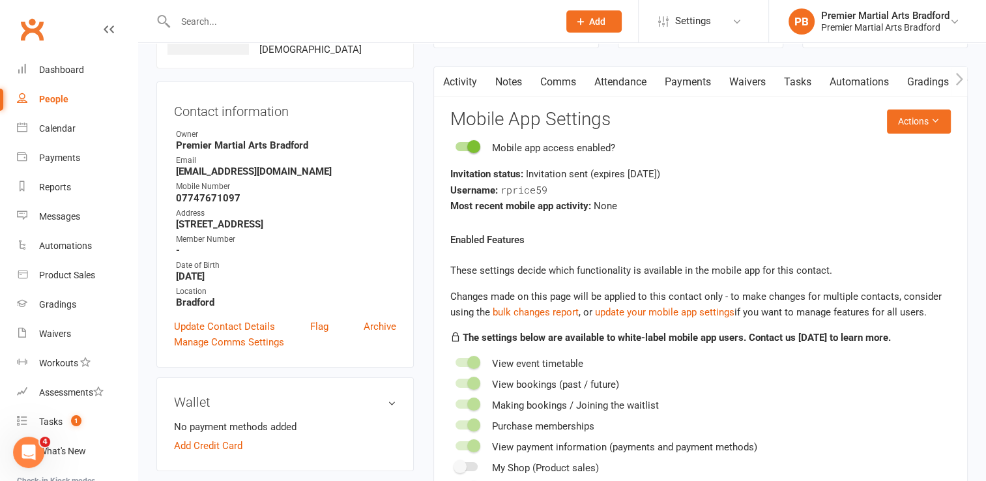
click at [752, 201] on div "Most recent mobile app activity: None" at bounding box center [700, 206] width 500 height 16
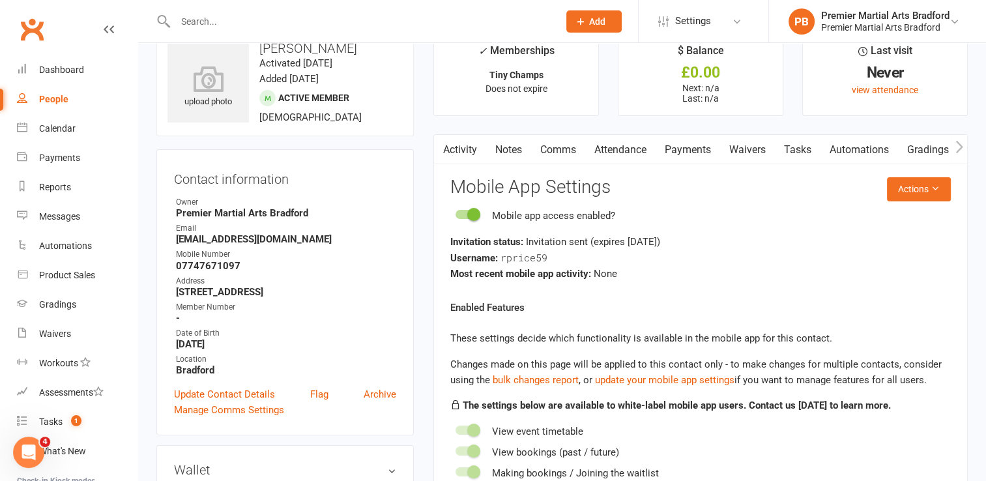
scroll to position [0, 0]
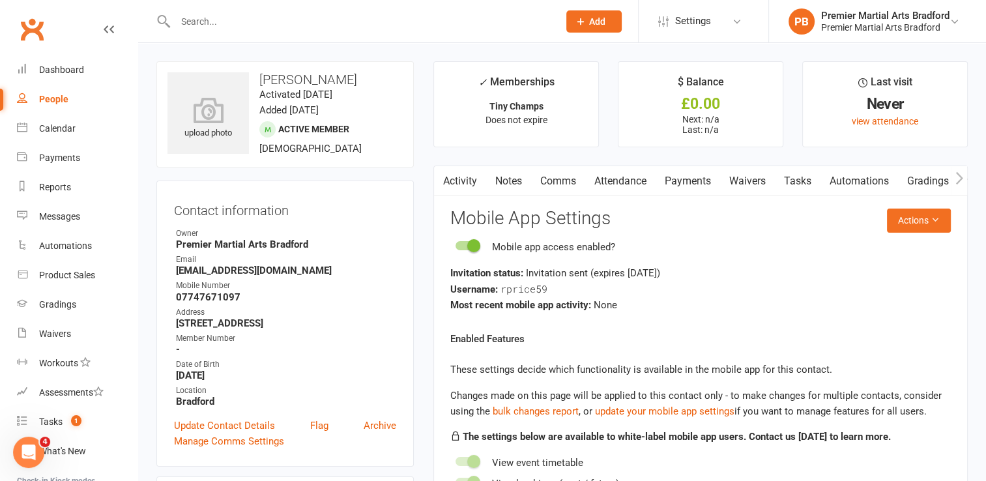
click at [560, 179] on link "Comms" at bounding box center [558, 181] width 54 height 30
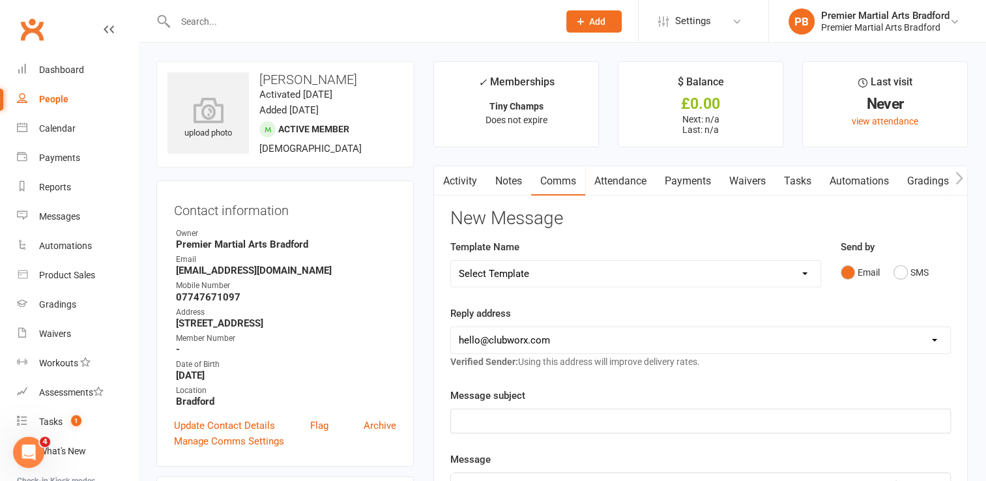
click at [803, 274] on select "Select Template [Email] 1/2 purple 1/2 blue LC to JNRS [Email] Bring a Buddy [E…" at bounding box center [635, 274] width 369 height 26
click at [451, 261] on select "Select Template [Email] 1/2 purple 1/2 blue LC to JNRS [Email] Bring a Buddy [E…" at bounding box center [635, 274] width 369 height 26
select select "29"
click at [810, 303] on div "Template Name Select Template [Email] 1/2 purple 1/2 blue LC to JNRS [Email] Br…" at bounding box center [635, 272] width 390 height 66
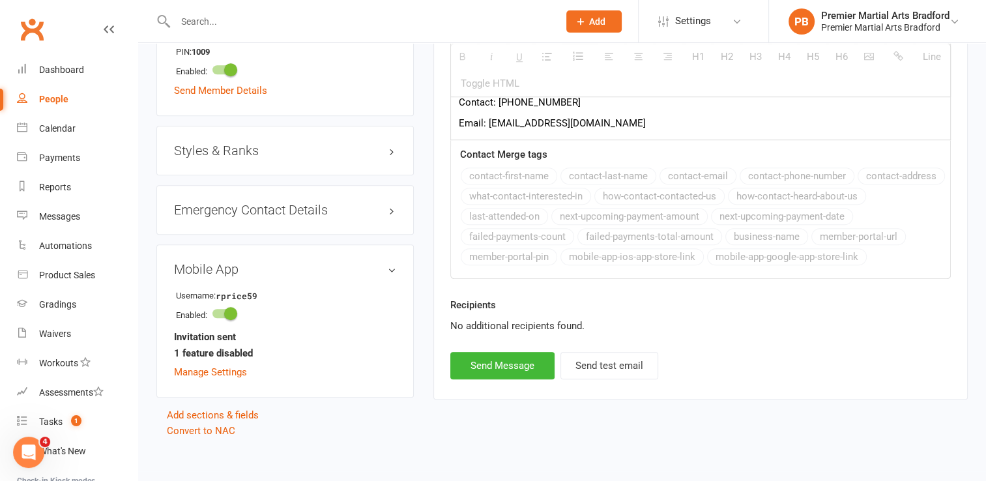
scroll to position [1042, 0]
click at [500, 362] on button "Send Message" at bounding box center [502, 363] width 104 height 27
select select
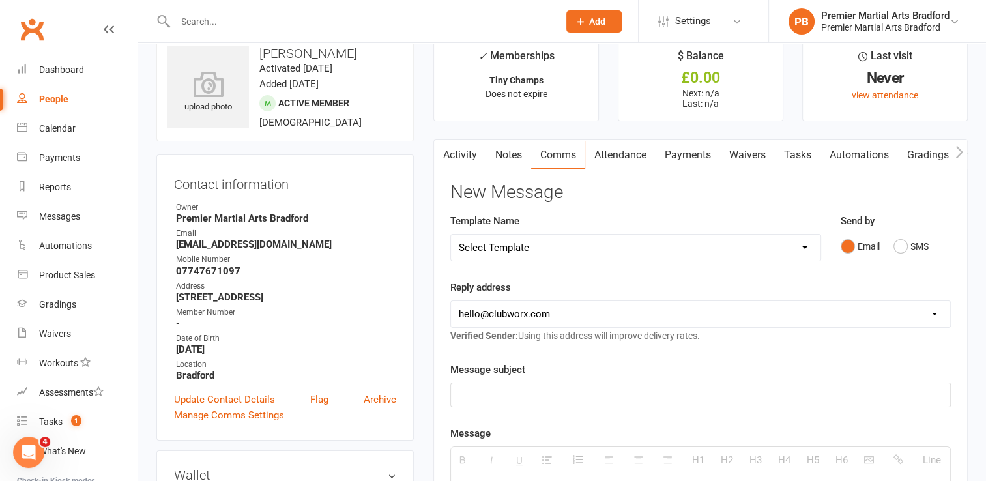
scroll to position [52, 0]
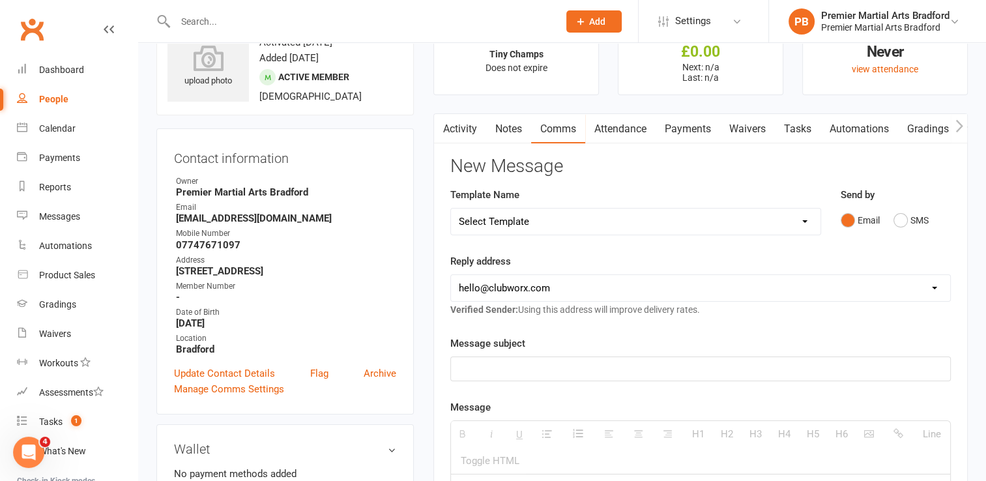
click at [468, 130] on link "Activity" at bounding box center [460, 129] width 52 height 30
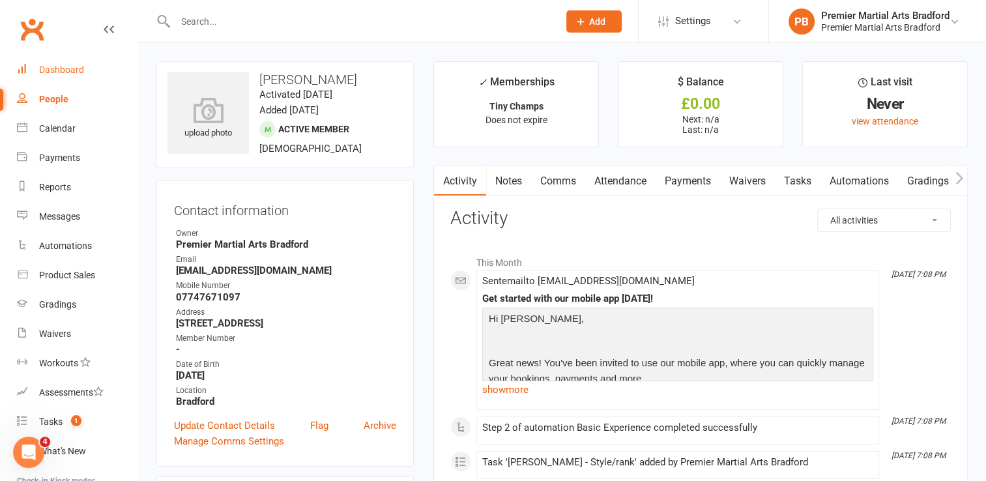
click at [64, 74] on div "Dashboard" at bounding box center [61, 69] width 45 height 10
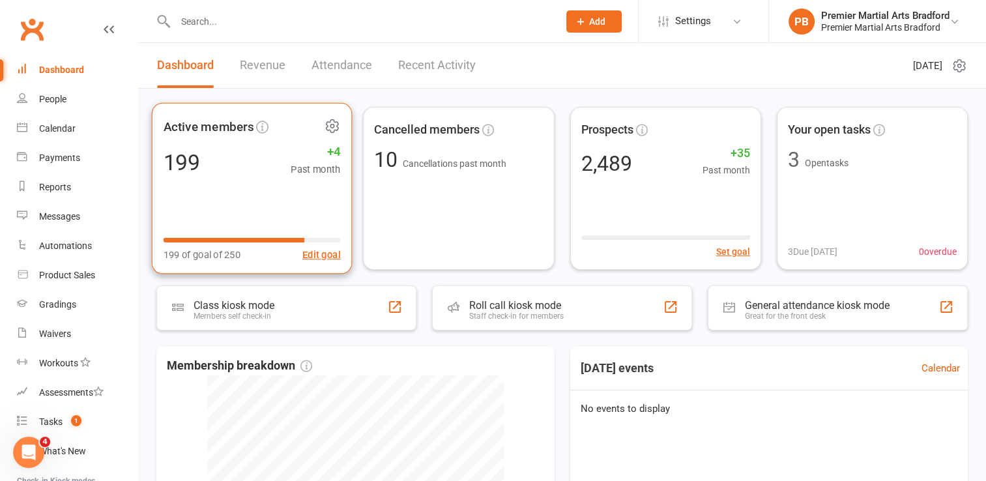
click at [244, 180] on div "Active members 199 +4 Past month 199 of goal of 250 Edit goal" at bounding box center [252, 188] width 201 height 171
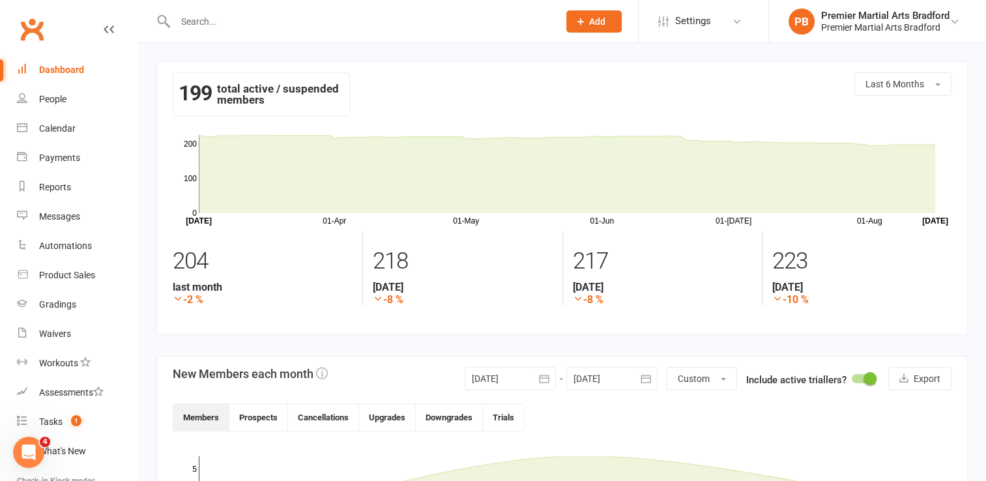
click at [230, 23] on input "text" at bounding box center [360, 21] width 378 height 18
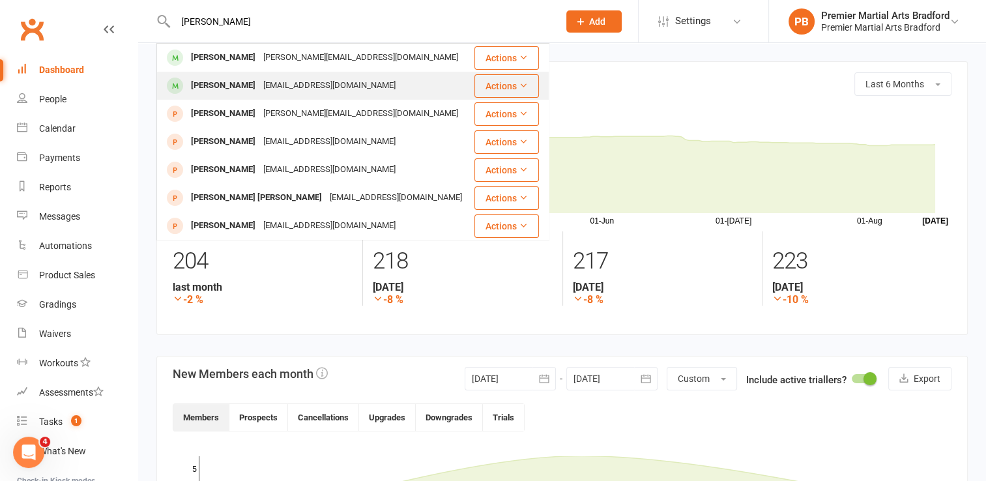
type input "[PERSON_NAME]"
click at [235, 87] on div "[PERSON_NAME]" at bounding box center [223, 85] width 72 height 19
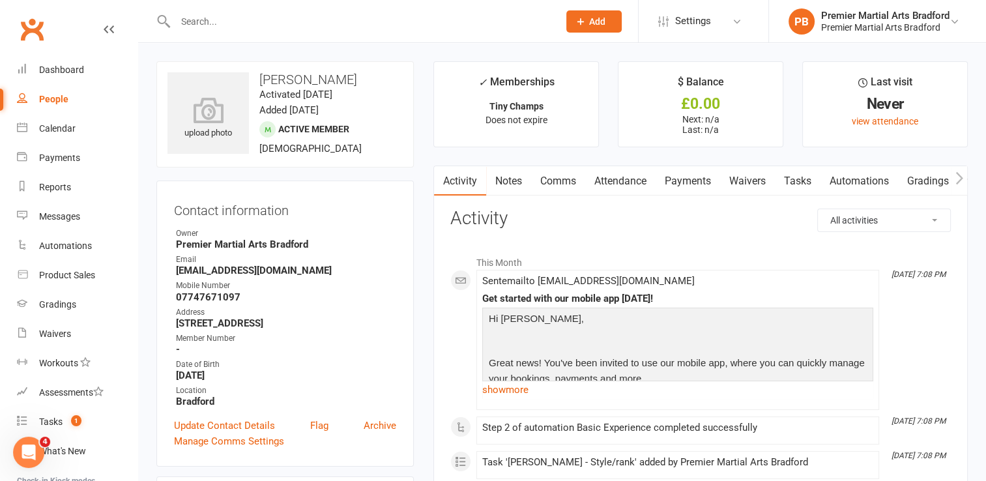
click at [810, 182] on link "Tasks" at bounding box center [798, 181] width 46 height 30
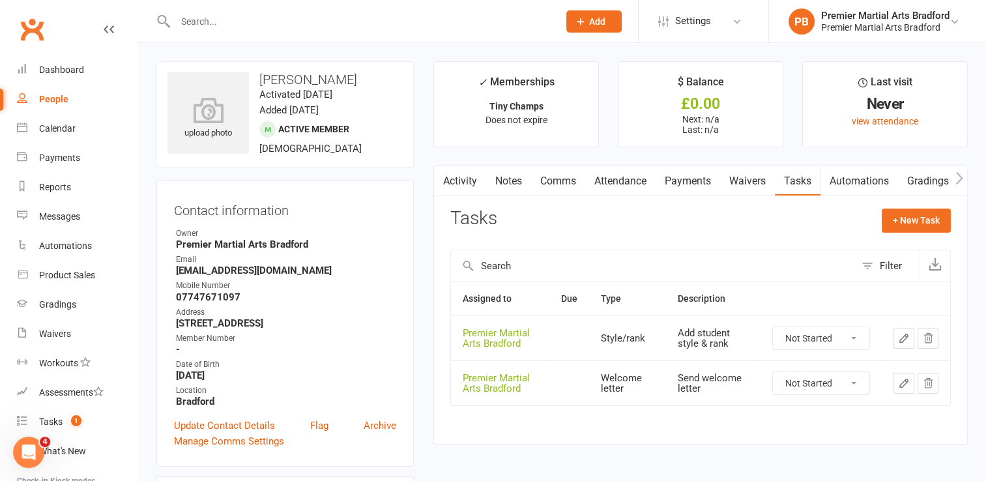
click at [853, 340] on select "Not Started In Progress Waiting Complete" at bounding box center [821, 338] width 96 height 22
click at [773, 327] on select "Not Started In Progress Waiting Complete" at bounding box center [821, 338] width 96 height 22
select select "unstarted"
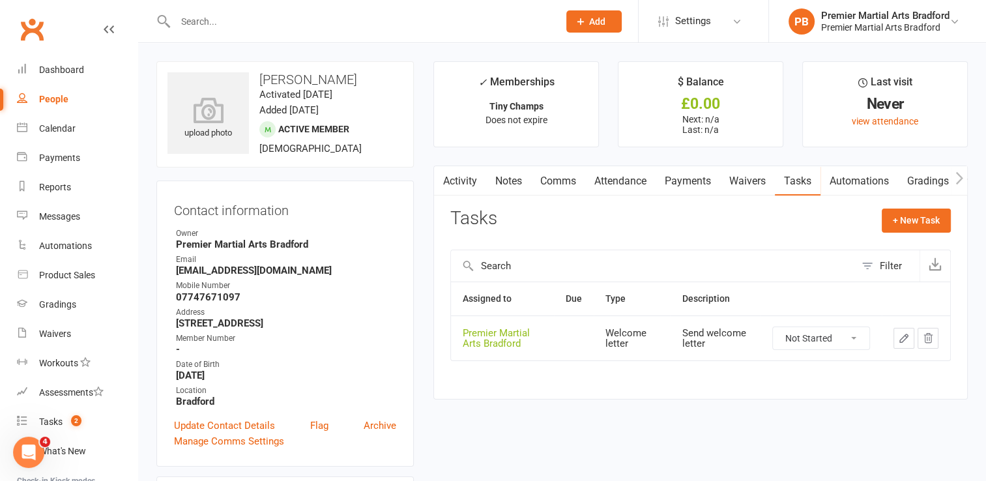
click at [851, 334] on select "Not Started In Progress Waiting Complete" at bounding box center [821, 338] width 96 height 22
click at [773, 327] on select "Not Started In Progress Waiting Complete" at bounding box center [821, 338] width 96 height 22
select select "unstarted"
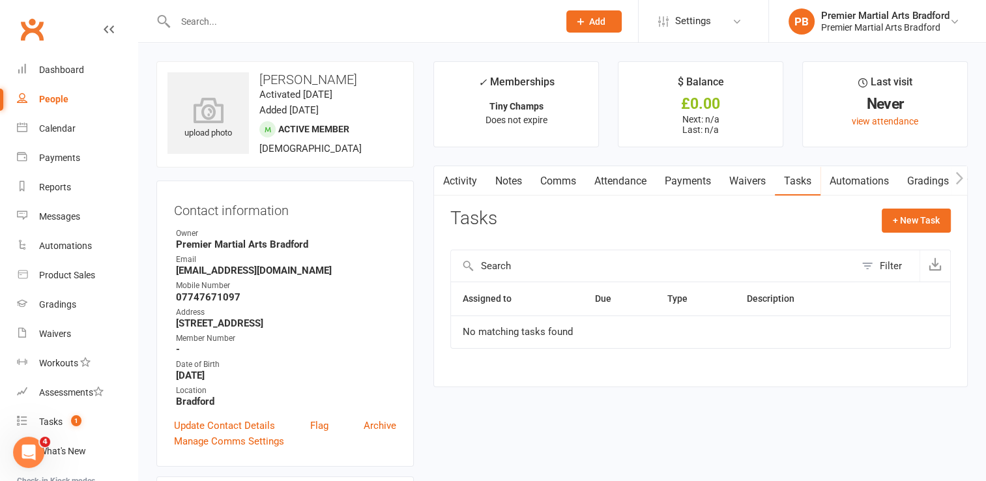
click at [459, 176] on link "Activity" at bounding box center [460, 181] width 52 height 30
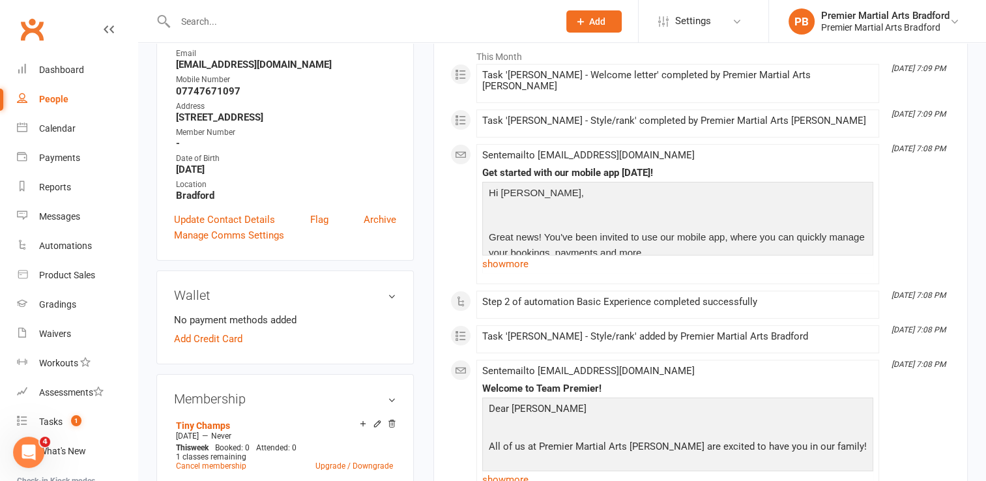
scroll to position [208, 0]
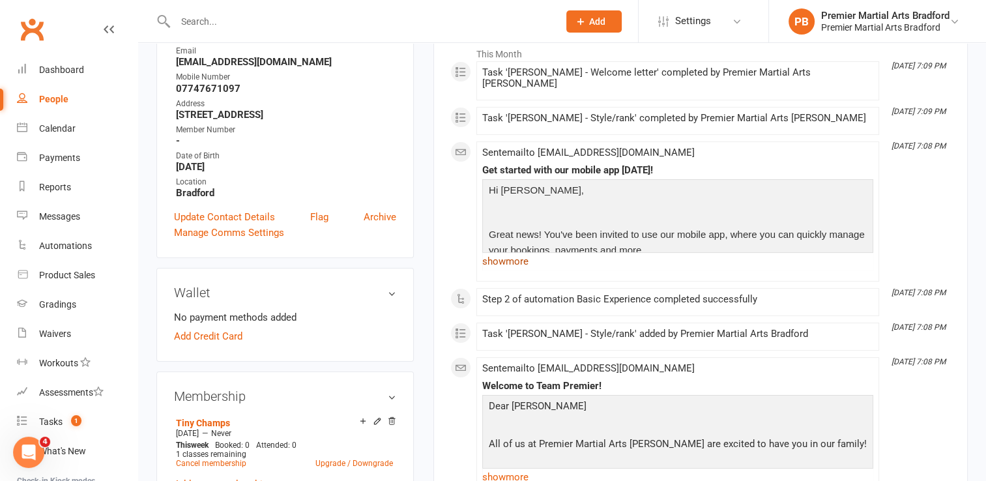
click at [526, 252] on link "show more" at bounding box center [677, 261] width 391 height 18
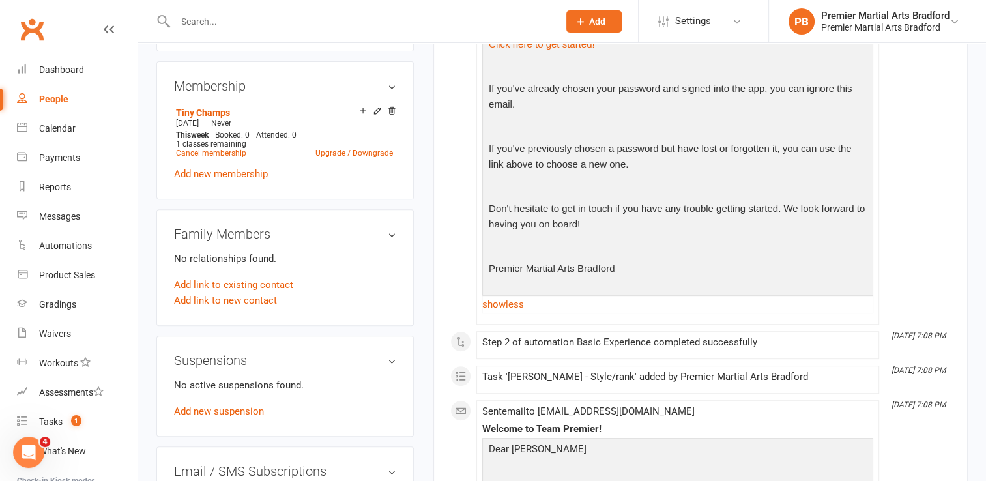
scroll to position [521, 0]
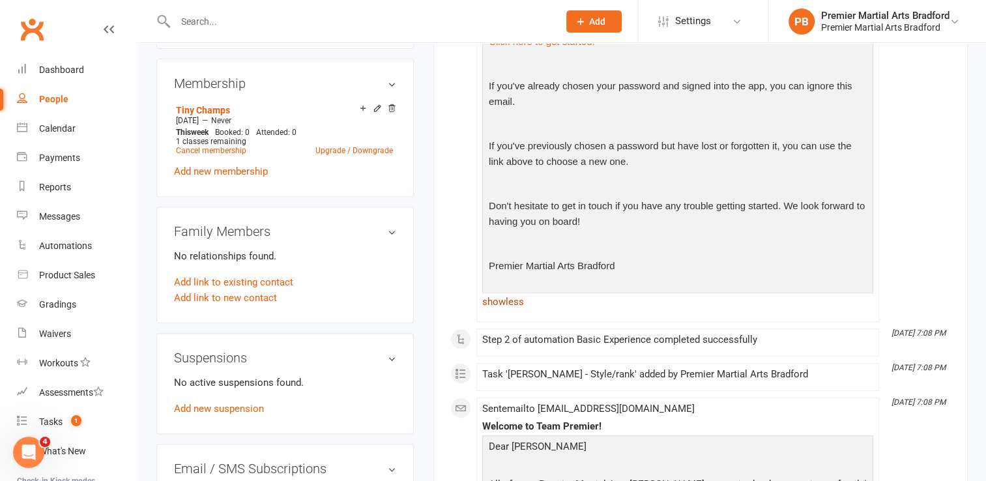
click at [512, 292] on link "show less" at bounding box center [677, 301] width 391 height 18
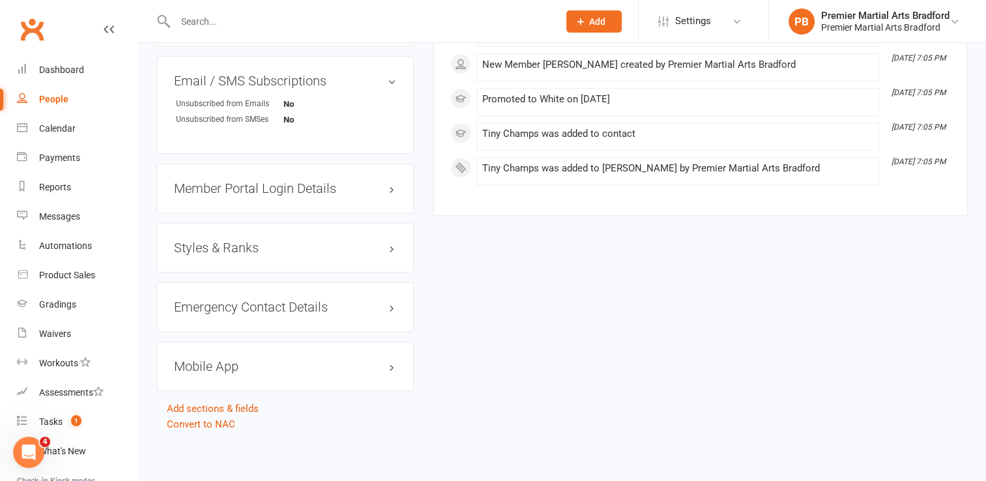
scroll to position [909, 0]
click at [365, 246] on h3 "Styles & Ranks" at bounding box center [285, 247] width 222 height 14
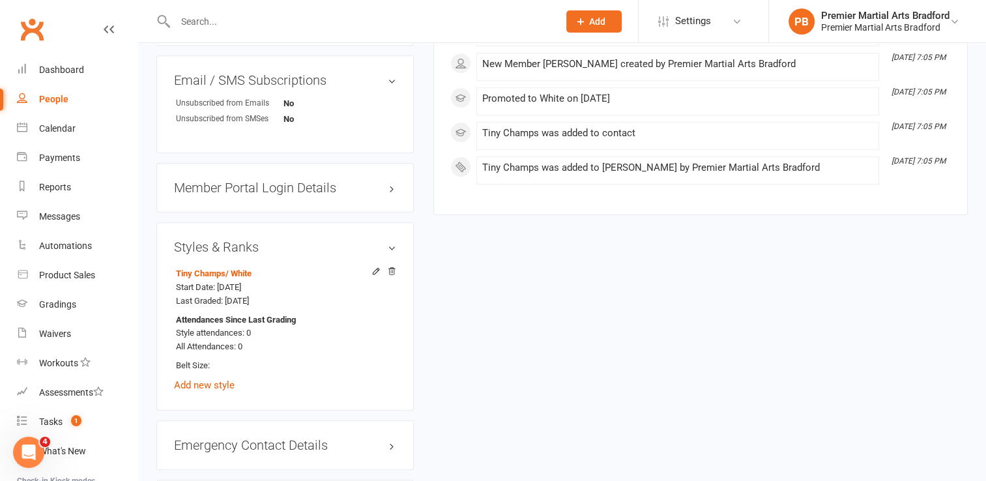
click at [365, 246] on h3 "Styles & Ranks" at bounding box center [285, 247] width 222 height 14
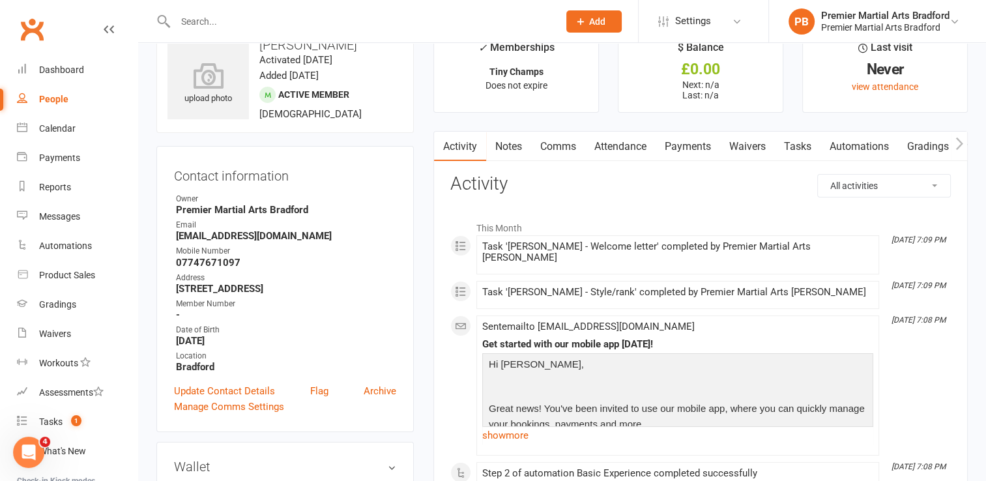
scroll to position [0, 0]
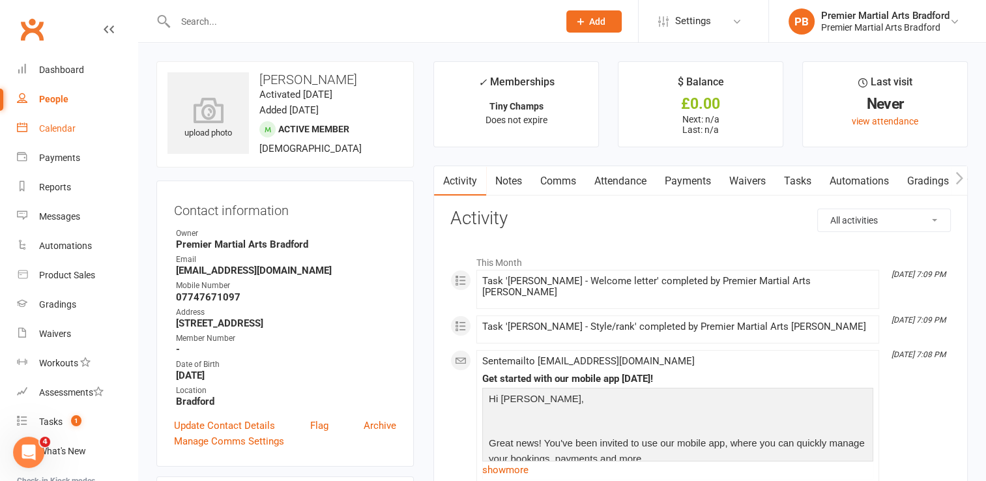
click at [68, 130] on div "Calendar" at bounding box center [57, 128] width 36 height 10
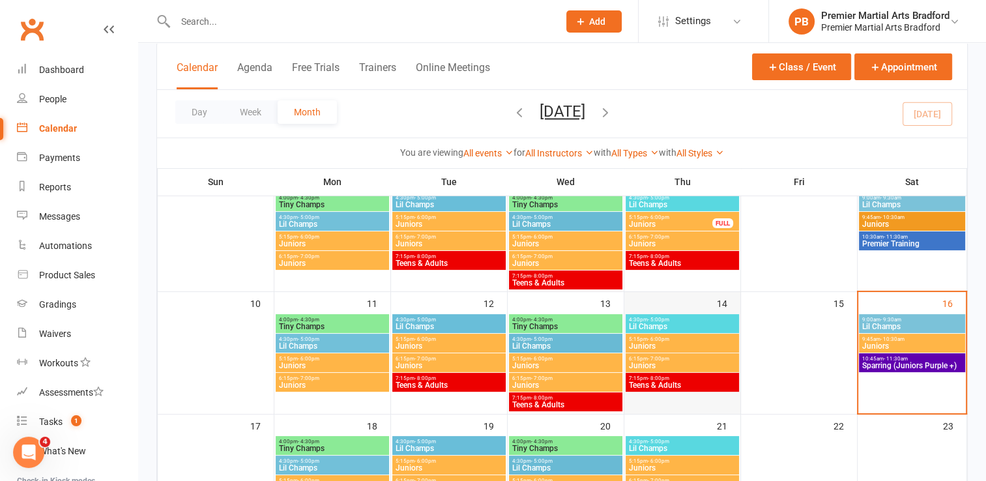
scroll to position [235, 0]
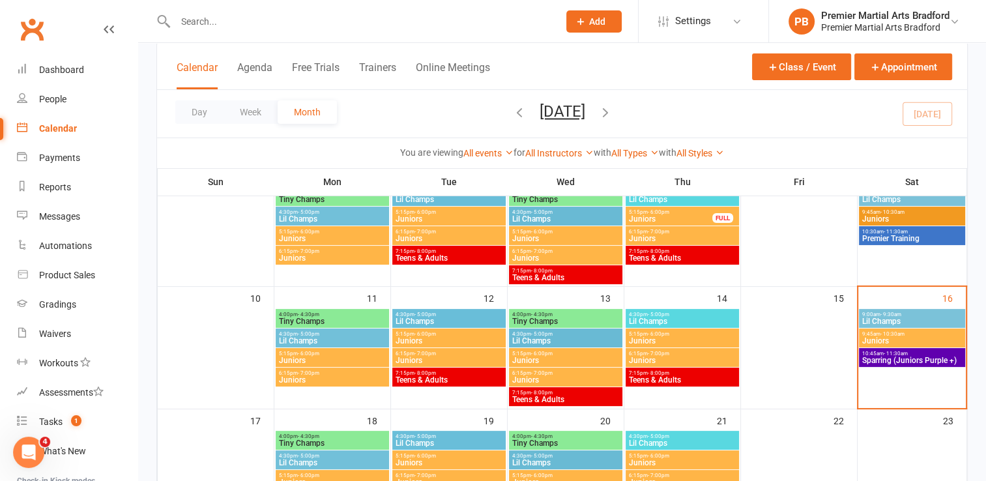
click at [367, 317] on span "Tiny Champs" at bounding box center [332, 321] width 108 height 8
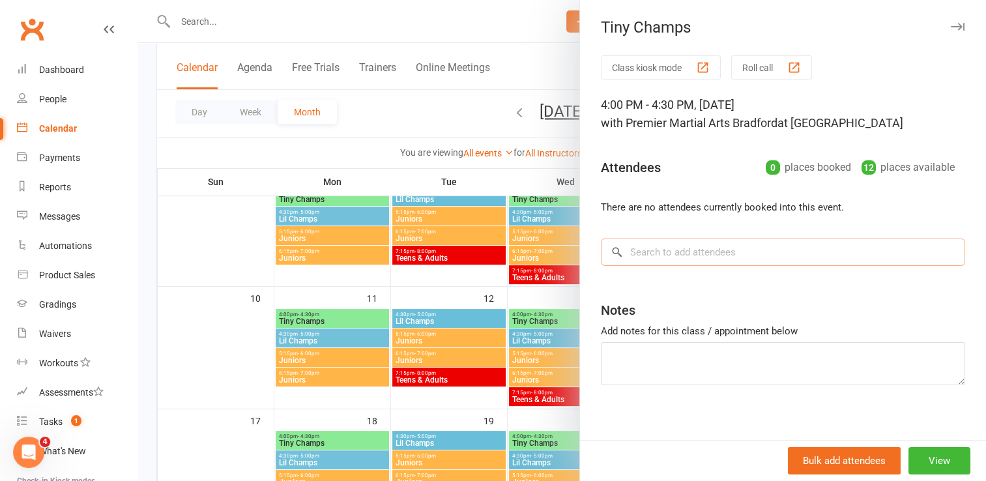
click at [724, 257] on input "search" at bounding box center [783, 251] width 364 height 27
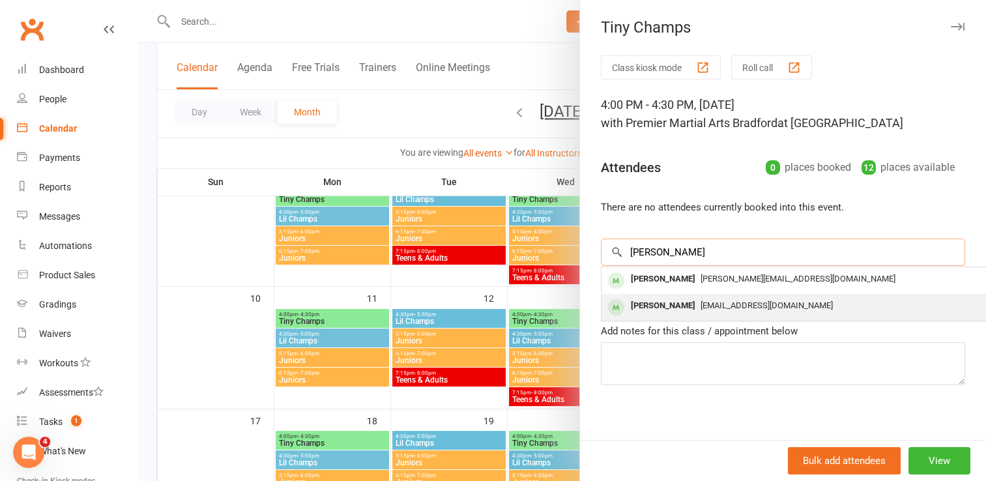
type input "[PERSON_NAME]"
click at [700, 305] on span "[EMAIL_ADDRESS][DOMAIN_NAME]" at bounding box center [766, 305] width 132 height 10
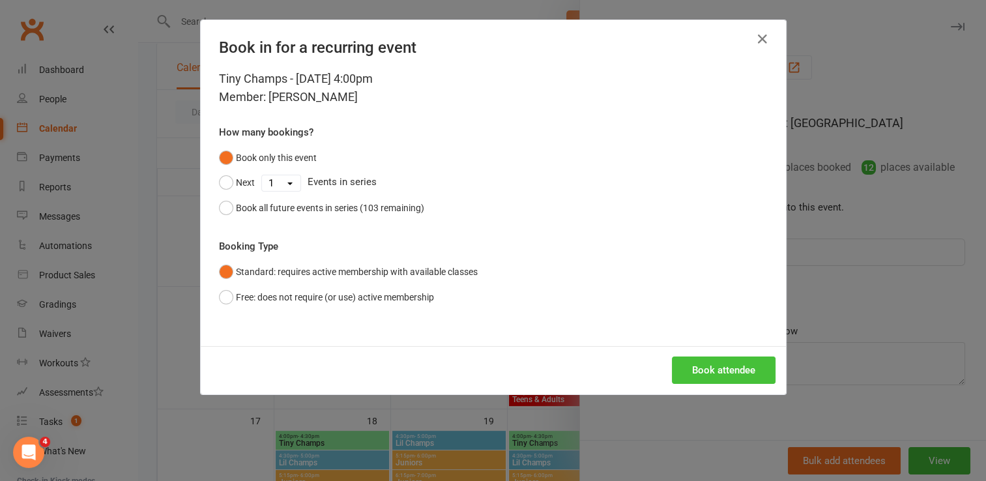
click at [719, 367] on button "Book attendee" at bounding box center [724, 369] width 104 height 27
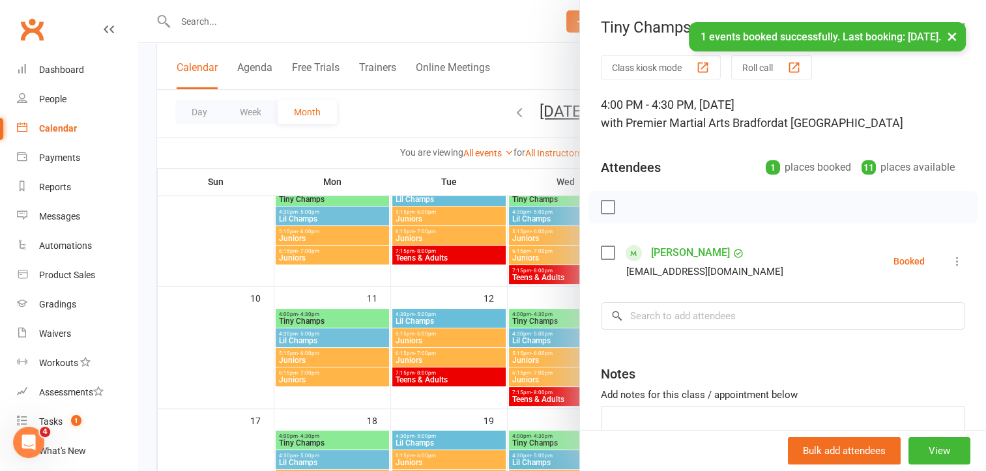
click at [601, 256] on label at bounding box center [607, 252] width 13 height 13
click at [629, 206] on icon "button" at bounding box center [636, 207] width 14 height 14
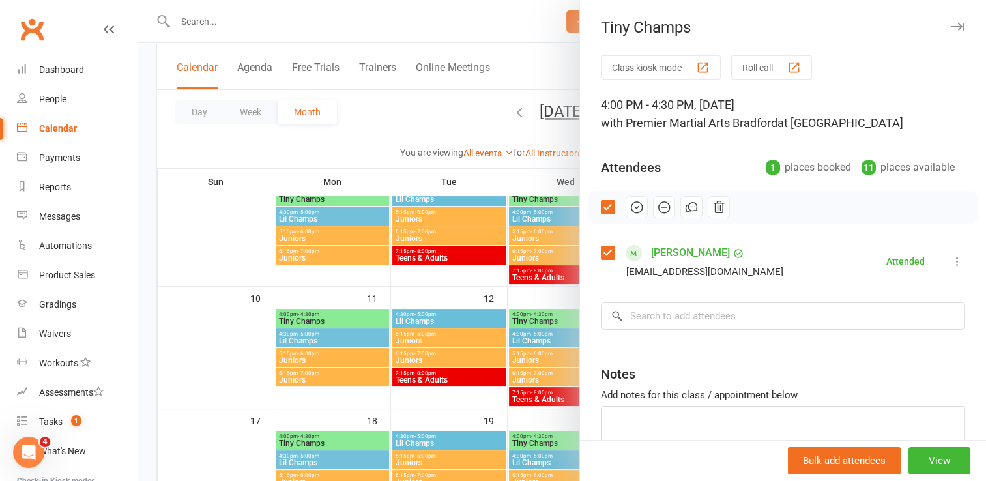
click at [601, 208] on label at bounding box center [607, 207] width 13 height 13
click at [950, 27] on icon "button" at bounding box center [957, 27] width 14 height 8
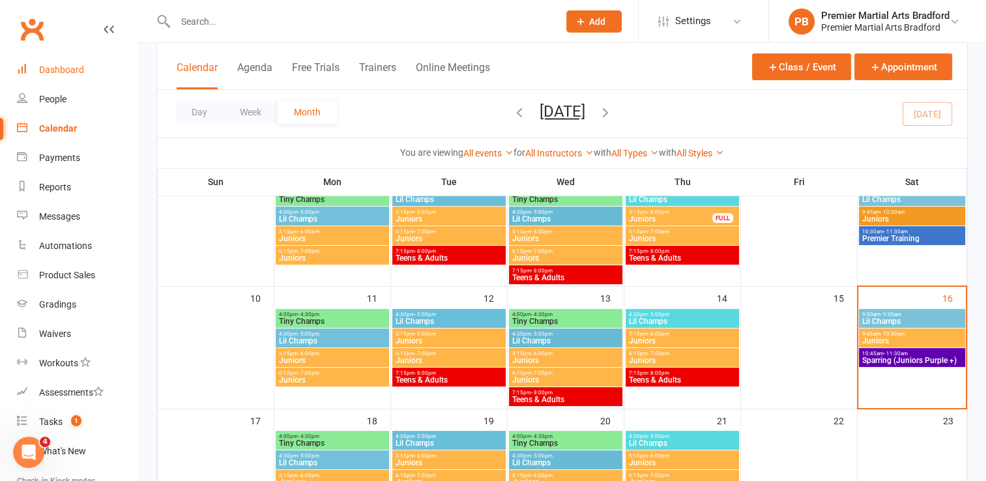
click at [66, 64] on div "Dashboard" at bounding box center [61, 69] width 45 height 10
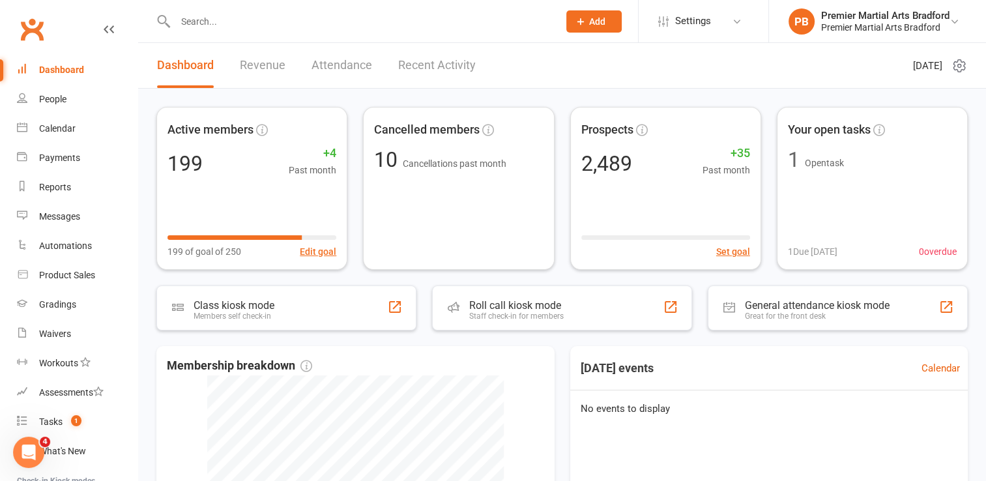
click at [211, 22] on input "text" at bounding box center [360, 21] width 378 height 18
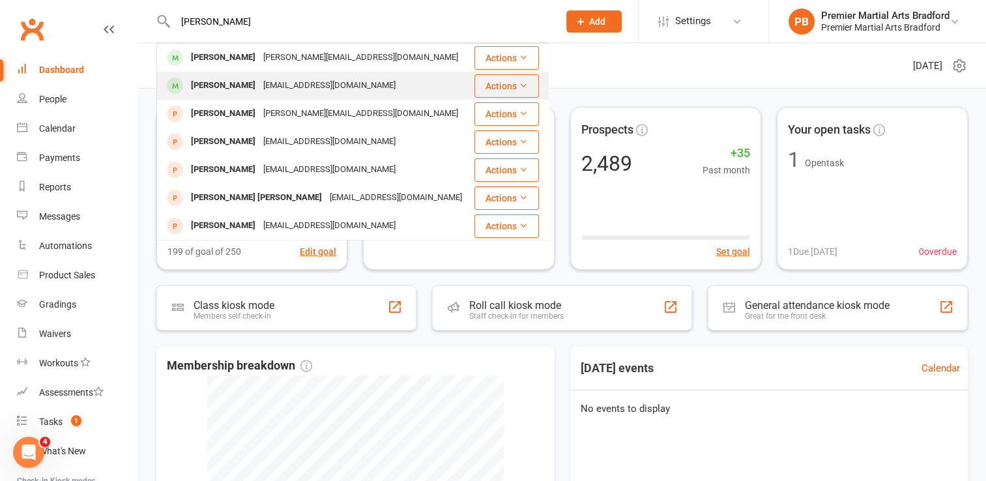
type input "[PERSON_NAME]"
click at [259, 78] on div "[EMAIL_ADDRESS][DOMAIN_NAME]" at bounding box center [329, 85] width 140 height 19
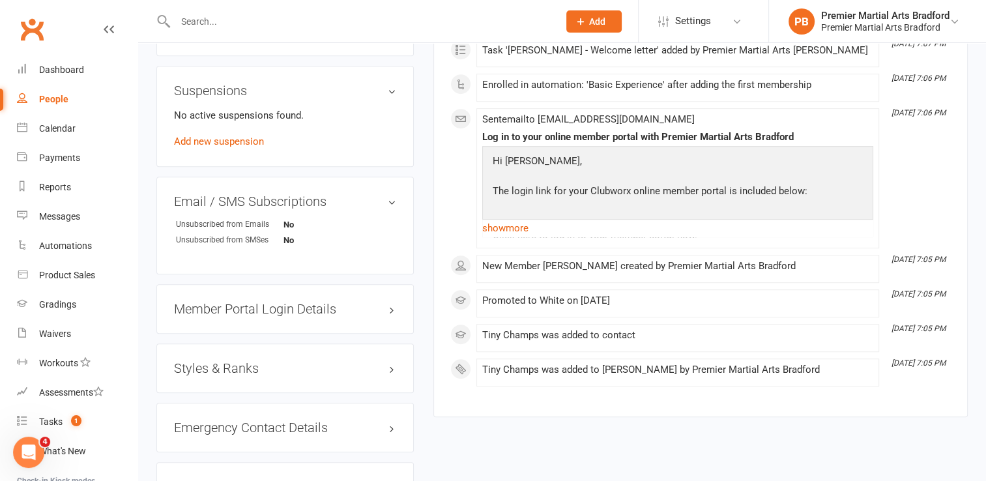
scroll to position [808, 0]
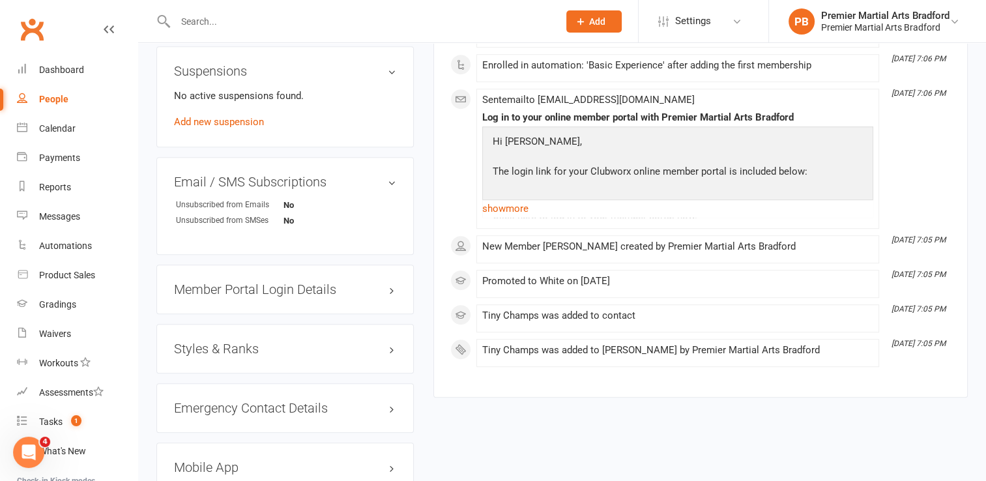
click at [384, 348] on h3 "Styles & Ranks" at bounding box center [285, 348] width 222 height 14
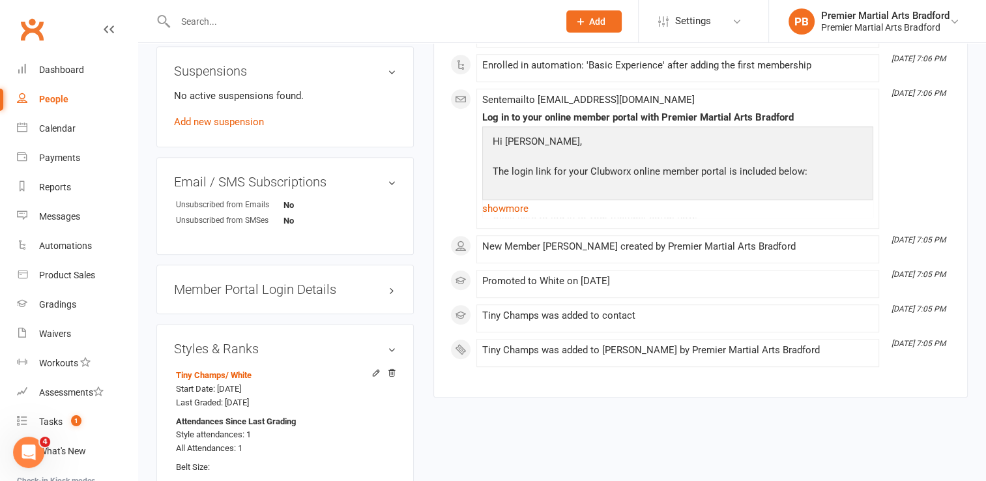
click at [384, 348] on h3 "Styles & Ranks" at bounding box center [285, 348] width 222 height 14
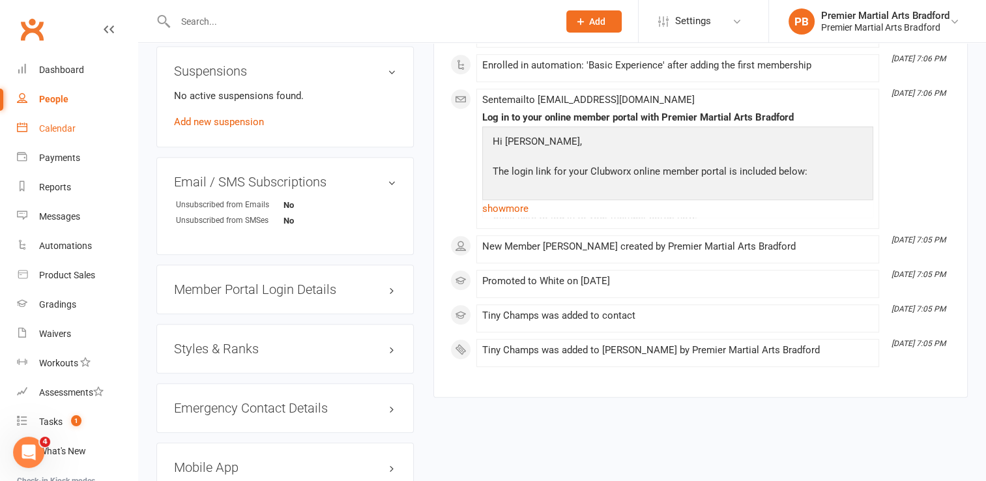
click at [63, 125] on div "Calendar" at bounding box center [57, 128] width 36 height 10
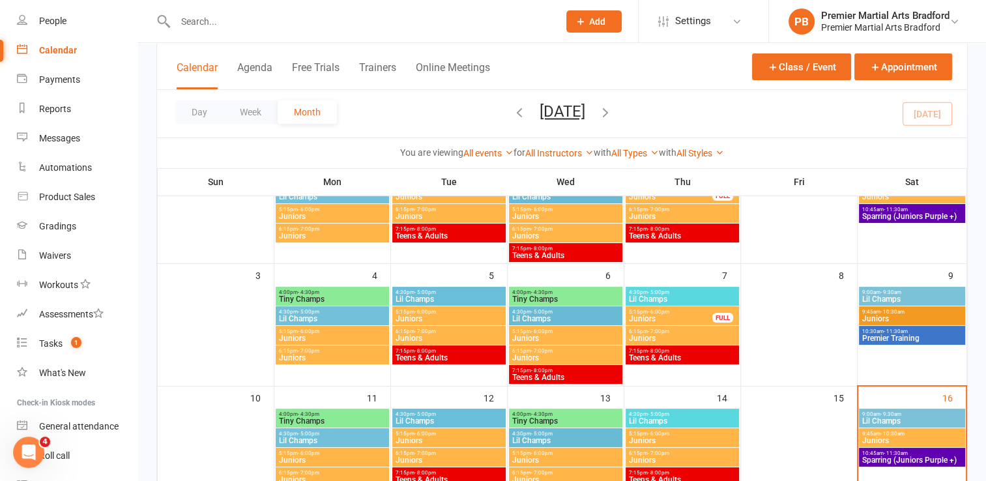
scroll to position [156, 0]
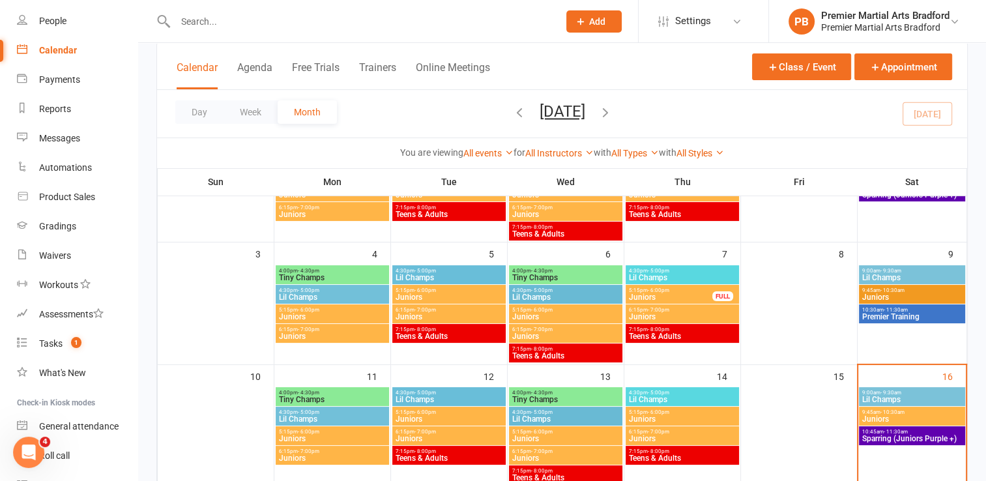
click at [240, 24] on input "text" at bounding box center [360, 21] width 378 height 18
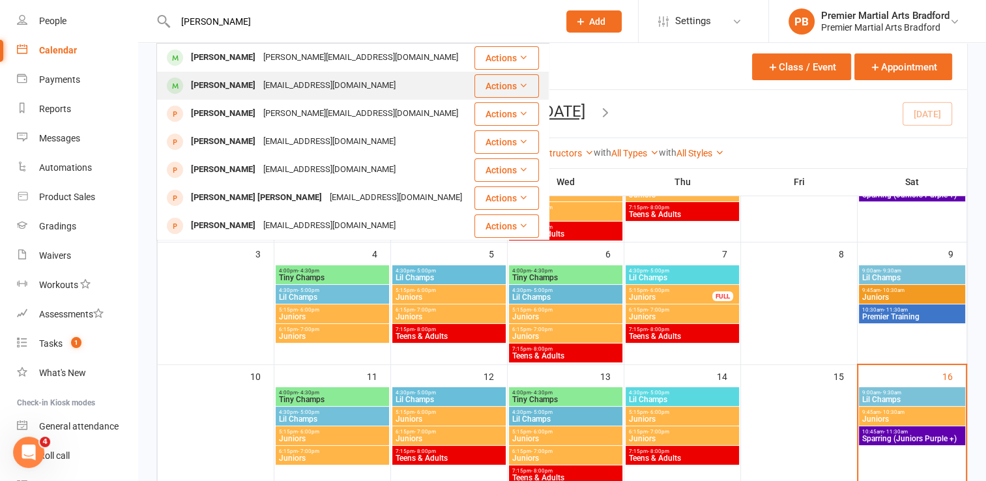
type input "[PERSON_NAME]"
click at [266, 89] on div "[EMAIL_ADDRESS][DOMAIN_NAME]" at bounding box center [329, 85] width 140 height 19
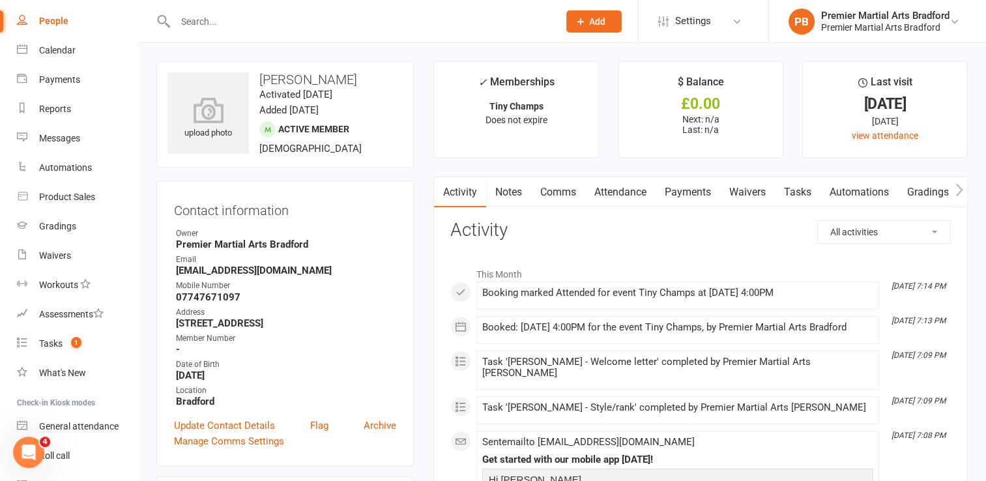
click at [369, 236] on div "Owner" at bounding box center [286, 233] width 220 height 12
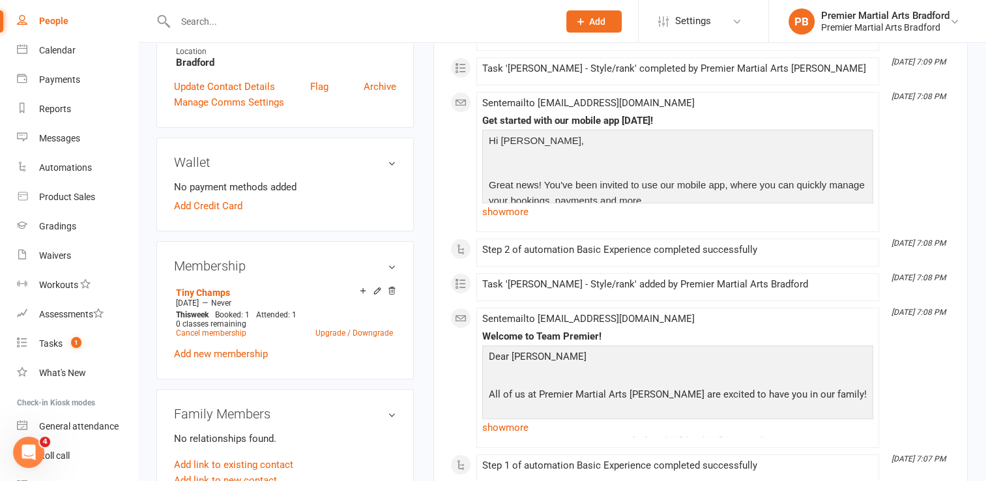
scroll to position [313, 0]
